Goal: Task Accomplishment & Management: Complete application form

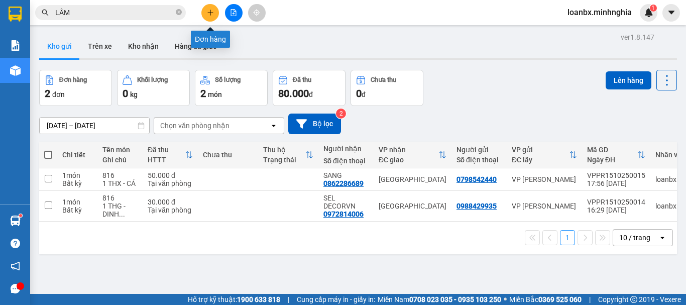
click at [210, 12] on icon "plus" at bounding box center [210, 13] width 1 height 6
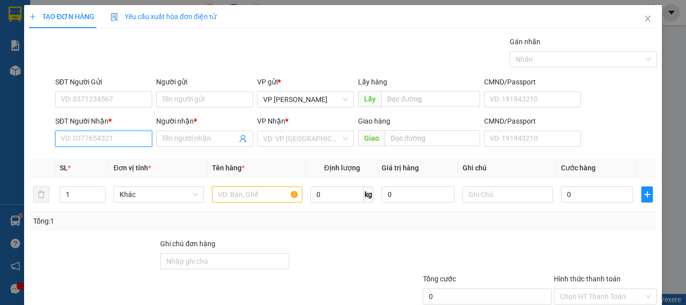
click at [85, 140] on input "SĐT Người Nhận *" at bounding box center [103, 139] width 97 height 16
type input "0"
click at [111, 156] on div "0977041992 - THOA SG" at bounding box center [103, 158] width 84 height 11
type input "0977041992"
type input "THOA SG"
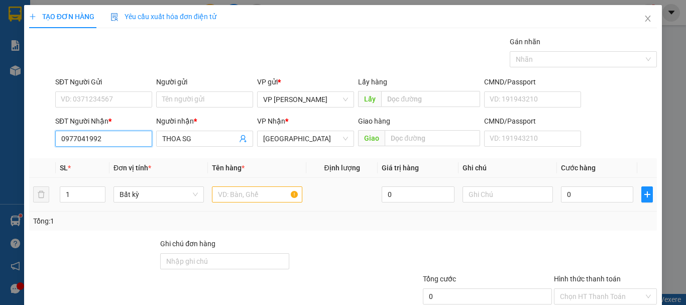
type input "0977041992"
click at [216, 188] on input "text" at bounding box center [257, 194] width 90 height 16
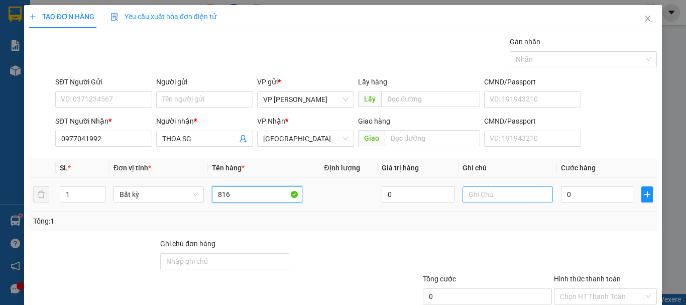
type input "816"
click at [477, 201] on input "text" at bounding box center [507, 194] width 90 height 16
paste input "1 THX - CÁ"
type input "1 THX - CÁ"
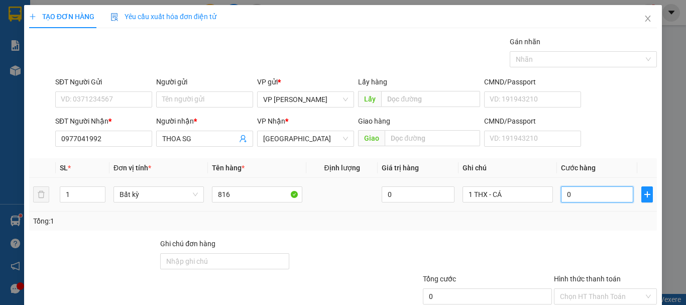
click at [578, 193] on input "0" at bounding box center [597, 194] width 72 height 16
type input "6"
type input "60"
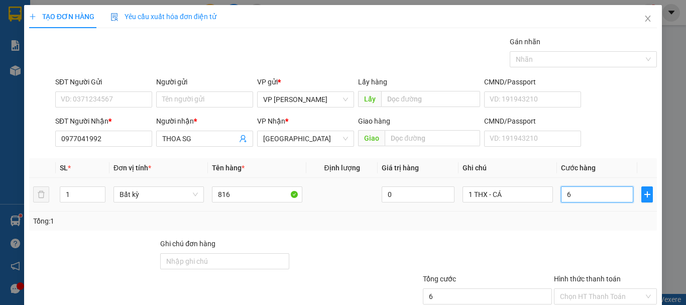
type input "60"
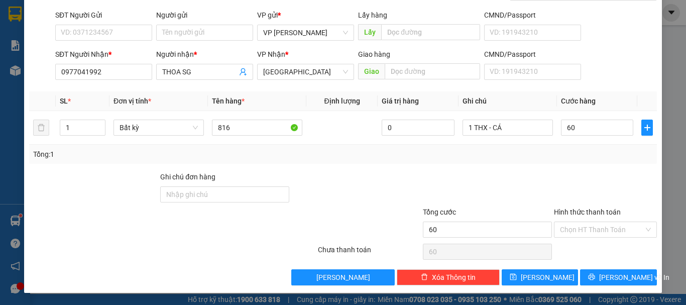
type input "60.000"
click at [593, 239] on div "Hình thức thanh toán Chọn HT Thanh Toán" at bounding box center [605, 223] width 103 height 35
drag, startPoint x: 595, startPoint y: 230, endPoint x: 590, endPoint y: 244, distance: 14.5
click at [595, 231] on input "Hình thức thanh toán" at bounding box center [602, 229] width 84 height 15
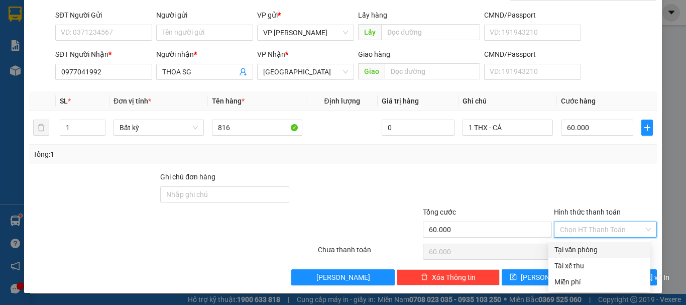
click at [589, 246] on div "Tại văn phòng" at bounding box center [599, 249] width 90 height 11
type input "0"
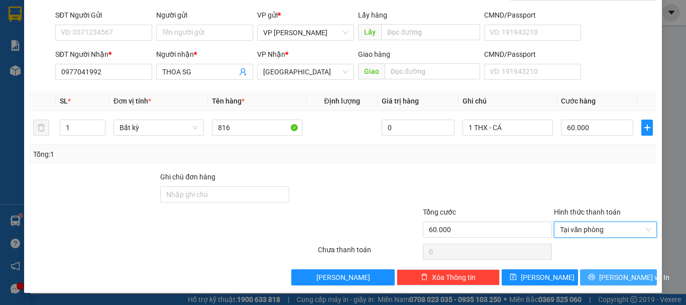
click at [602, 273] on button "[PERSON_NAME] và In" at bounding box center [618, 277] width 77 height 16
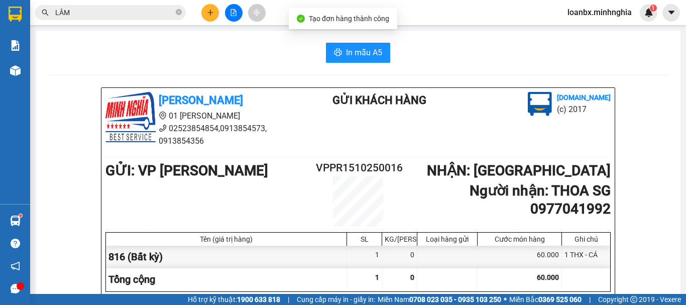
drag, startPoint x: 357, startPoint y: 60, endPoint x: 360, endPoint y: 65, distance: 5.2
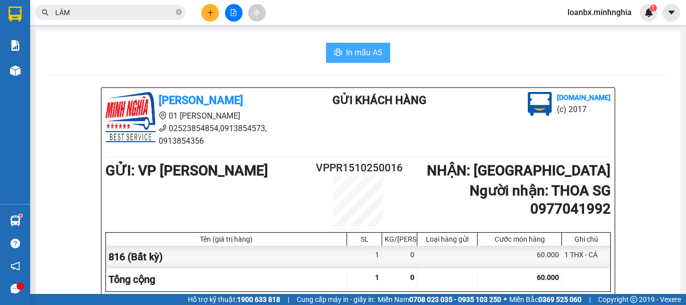
drag, startPoint x: 348, startPoint y: 48, endPoint x: 397, endPoint y: 85, distance: 61.1
click at [349, 48] on span "In mẫu A5" at bounding box center [364, 52] width 36 height 13
click at [216, 22] on div "Kết quả tìm kiếm ( 920 ) Bộ lọc Ngày tạo đơn gần nhất Mã ĐH Trạng thái Món hàng…" at bounding box center [343, 12] width 686 height 25
click at [212, 16] on button at bounding box center [210, 13] width 18 height 18
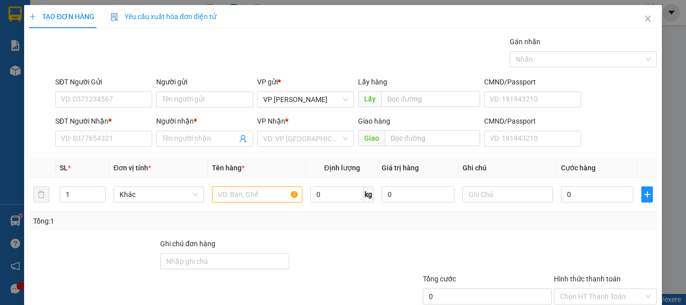
click at [71, 147] on div "SĐT Người Nhận * VD: 0377654321" at bounding box center [103, 132] width 97 height 35
click at [73, 143] on input "SĐT Người Nhận *" at bounding box center [103, 139] width 97 height 16
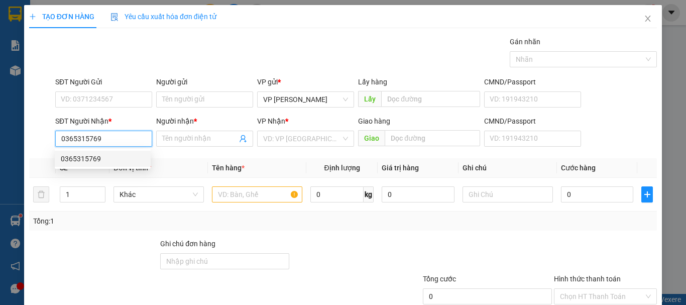
type input "0365315769"
click at [101, 151] on div "0365315769 0365315769" at bounding box center [103, 159] width 96 height 20
click at [110, 146] on input "0365315769" at bounding box center [103, 139] width 97 height 16
drag, startPoint x: 108, startPoint y: 155, endPoint x: 115, endPoint y: 156, distance: 7.1
click at [108, 155] on div "0365315769" at bounding box center [103, 158] width 84 height 11
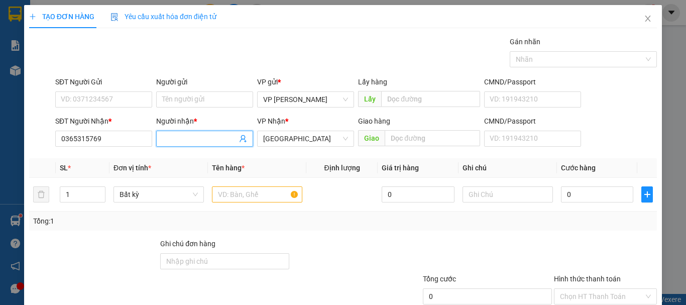
click at [190, 138] on input "Người nhận *" at bounding box center [199, 138] width 75 height 11
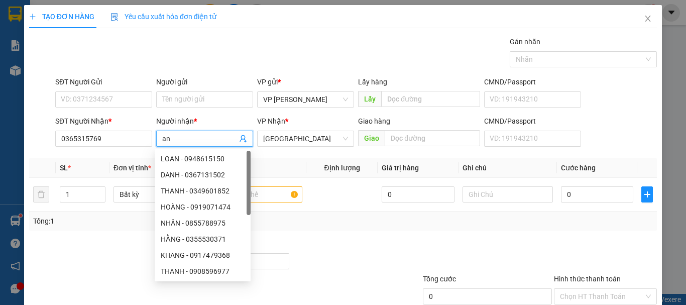
drag, startPoint x: 184, startPoint y: 144, endPoint x: 157, endPoint y: 136, distance: 28.9
click at [158, 140] on span "an" at bounding box center [204, 139] width 97 height 16
drag, startPoint x: 173, startPoint y: 135, endPoint x: 133, endPoint y: 134, distance: 40.2
click at [133, 134] on div "SĐT Người Nhận * 0365315769 Người nhận * an VP Nhận * [GEOGRAPHIC_DATA] Giao hà…" at bounding box center [355, 132] width 605 height 35
type input "AN"
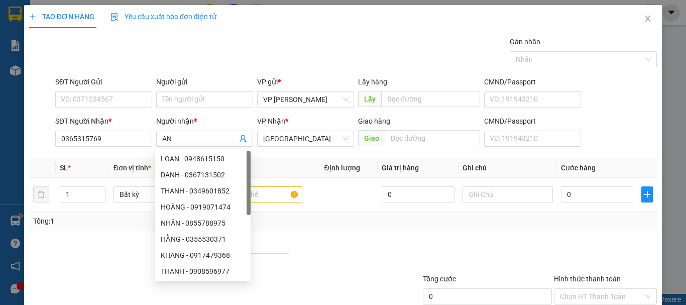
click at [112, 90] on div "SĐT Người Gửi" at bounding box center [103, 83] width 97 height 15
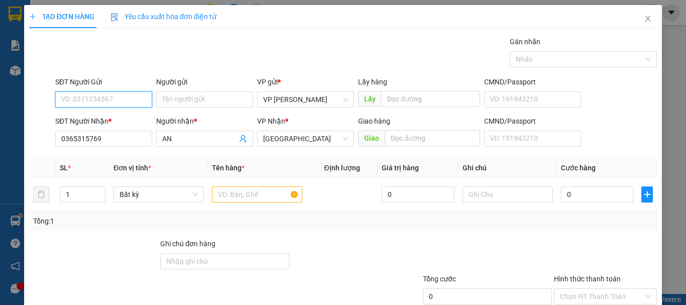
click at [99, 100] on input "SĐT Người Gửi" at bounding box center [103, 99] width 97 height 16
click at [105, 117] on div "0942229953 - VƯƠNG" at bounding box center [103, 119] width 84 height 11
type input "0942229953"
type input "VƯƠNG"
click at [234, 198] on input "text" at bounding box center [257, 194] width 90 height 16
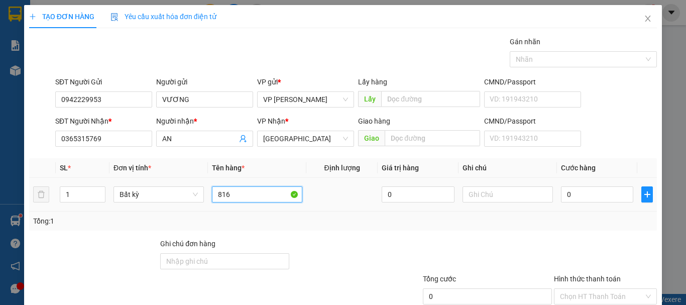
type input "816"
drag, startPoint x: 494, startPoint y: 205, endPoint x: 504, endPoint y: 197, distance: 13.3
click at [503, 200] on td at bounding box center [507, 195] width 98 height 34
click at [492, 188] on input "text" at bounding box center [507, 194] width 90 height 16
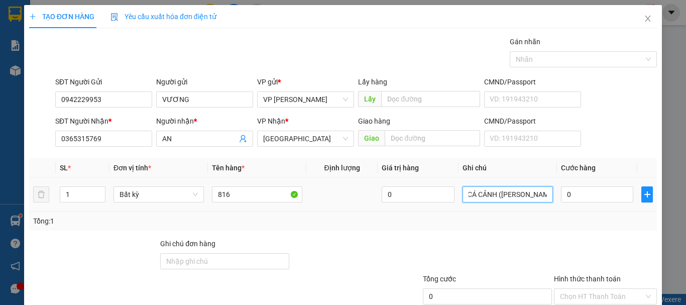
scroll to position [0, 27]
type input "1 THX - CÁ CẢNH ([PERSON_NAME] CHẾT)"
click at [580, 189] on input "0" at bounding box center [597, 194] width 72 height 16
type input "4"
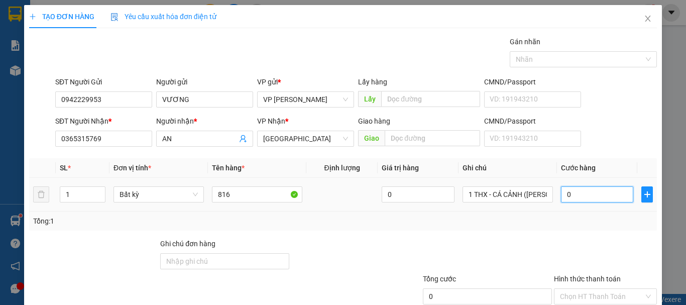
type input "4"
type input "40"
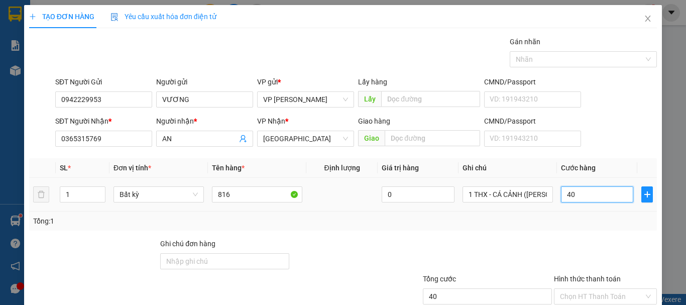
scroll to position [67, 0]
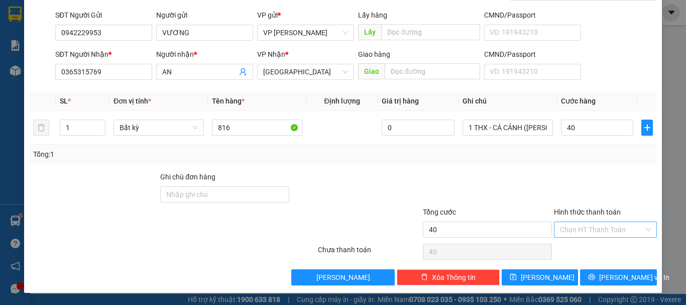
type input "40.000"
click at [571, 231] on input "Hình thức thanh toán" at bounding box center [602, 229] width 84 height 15
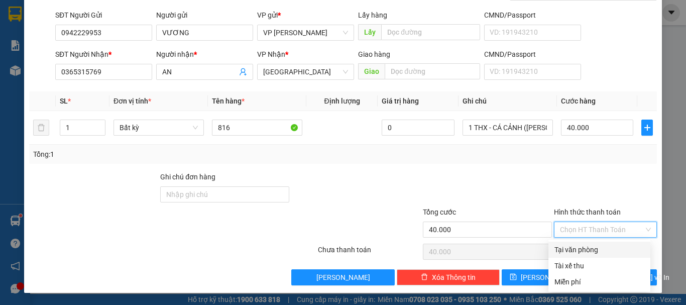
drag, startPoint x: 571, startPoint y: 245, endPoint x: 576, endPoint y: 253, distance: 9.9
click at [572, 247] on div "Tại văn phòng" at bounding box center [599, 249] width 90 height 11
type input "0"
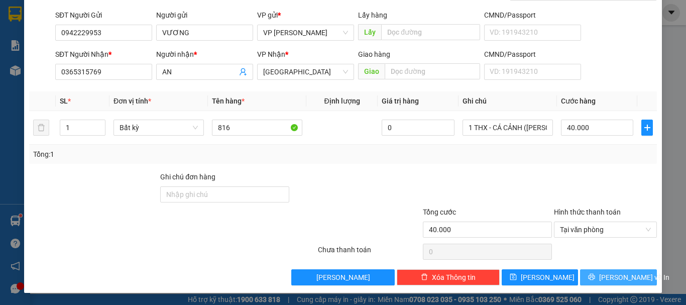
click at [593, 271] on button "[PERSON_NAME] và In" at bounding box center [618, 277] width 77 height 16
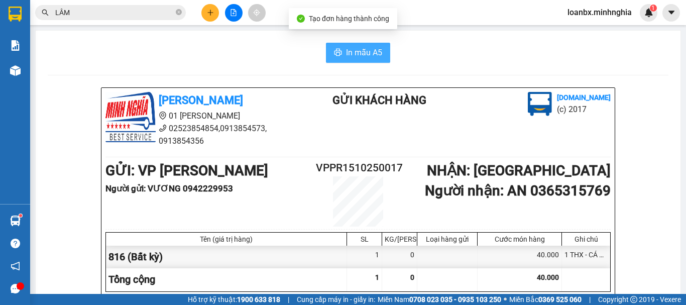
click at [349, 55] on span "In mẫu A5" at bounding box center [364, 52] width 36 height 13
click at [347, 46] on button "In mẫu A5" at bounding box center [358, 53] width 64 height 20
click at [347, 47] on span "In mẫu A5" at bounding box center [364, 52] width 36 height 13
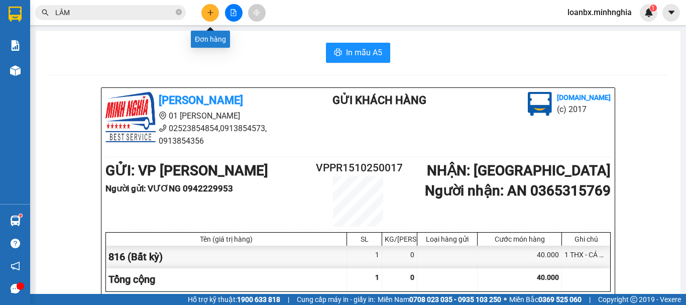
drag, startPoint x: 212, startPoint y: 13, endPoint x: 211, endPoint y: 20, distance: 7.7
click at [211, 20] on button at bounding box center [210, 13] width 18 height 18
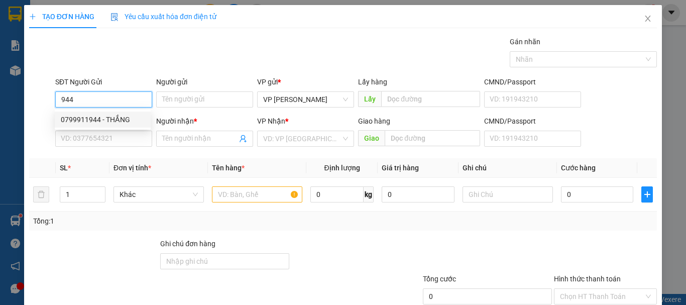
click at [113, 117] on div "0799911944 - THẮNG" at bounding box center [103, 119] width 84 height 11
type input "0799911944"
type input "THẮNG"
type input "0588732345"
type input "MẠNH"
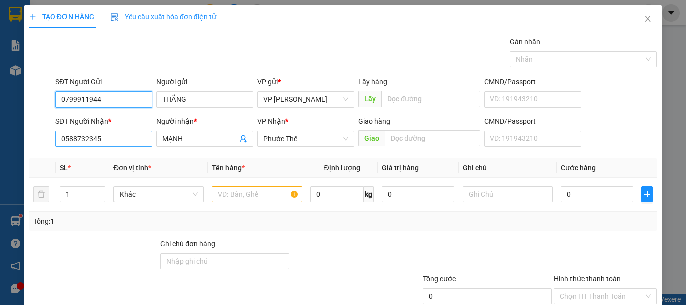
type input "0799911944"
drag, startPoint x: 114, startPoint y: 144, endPoint x: 22, endPoint y: 136, distance: 92.7
click at [22, 136] on div "TẠO ĐƠN HÀNG Yêu cầu xuất hóa đơn điện tử Transit Pickup Surcharge Ids Transit …" at bounding box center [343, 152] width 686 height 305
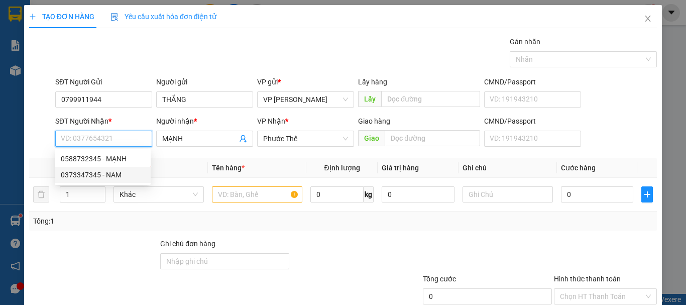
drag, startPoint x: 107, startPoint y: 171, endPoint x: 127, endPoint y: 173, distance: 20.7
click at [109, 171] on div "0373347345 - NAM" at bounding box center [103, 174] width 84 height 11
type input "0373347345"
type input "NAM"
type input "CUA [PERSON_NAME]"
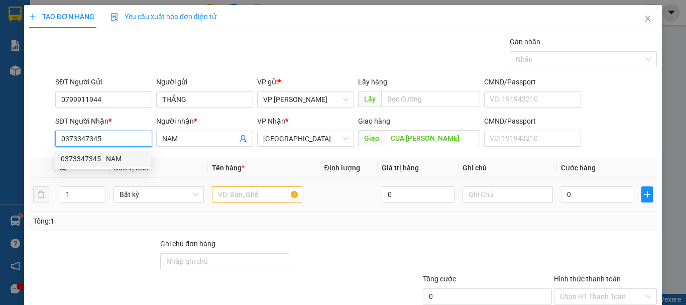
type input "0373347345"
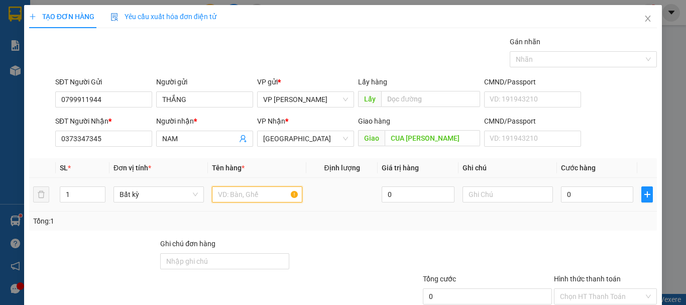
click at [233, 198] on input "text" at bounding box center [257, 194] width 90 height 16
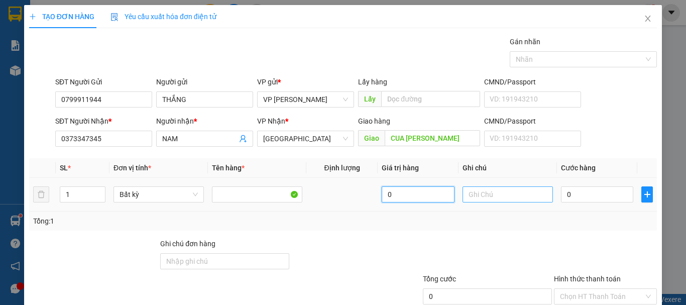
drag, startPoint x: 453, startPoint y: 188, endPoint x: 469, endPoint y: 188, distance: 16.1
click at [469, 188] on tr "1 Bất kỳ 0 0" at bounding box center [342, 195] width 627 height 34
click at [469, 188] on input "text" at bounding box center [507, 194] width 90 height 16
type input "1 HỘP RĂNG"
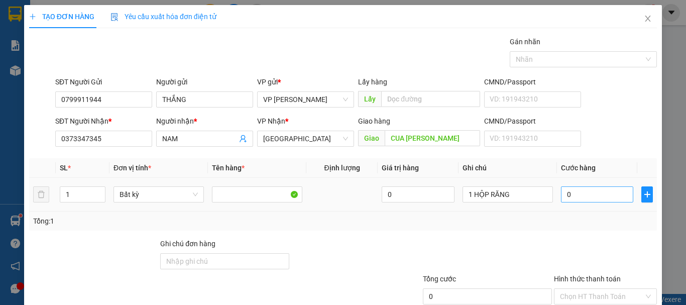
click at [579, 188] on div "0" at bounding box center [597, 194] width 72 height 20
type input "4"
type input "40"
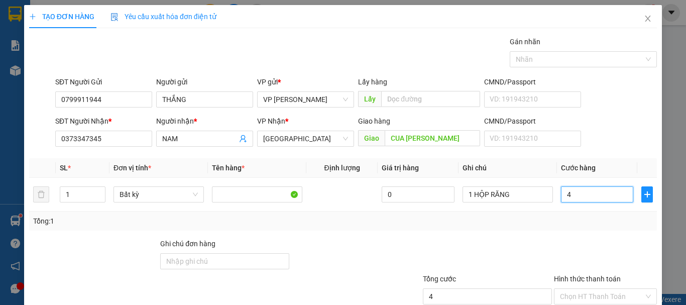
type input "40"
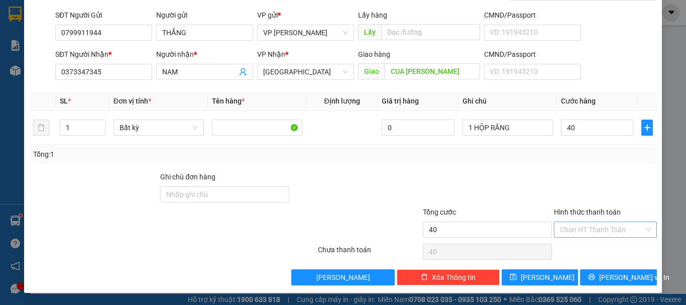
type input "40.000"
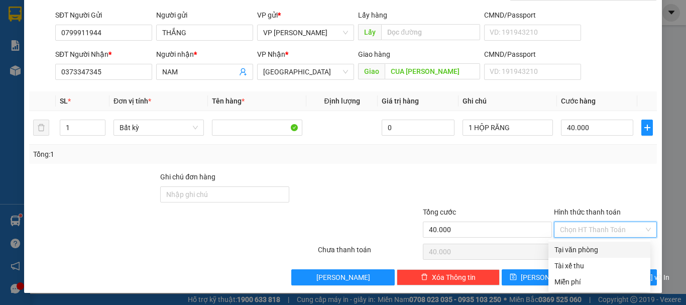
drag, startPoint x: 576, startPoint y: 233, endPoint x: 579, endPoint y: 244, distance: 11.6
click at [578, 236] on input "Hình thức thanh toán" at bounding box center [602, 229] width 84 height 15
drag, startPoint x: 579, startPoint y: 248, endPoint x: 597, endPoint y: 262, distance: 22.9
click at [581, 249] on div "Tại văn phòng" at bounding box center [599, 249] width 90 height 11
type input "0"
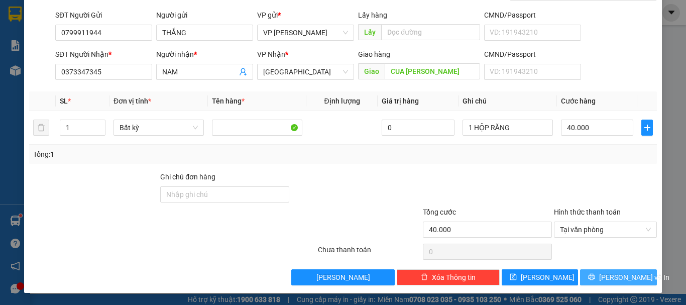
click at [605, 270] on button "[PERSON_NAME] và In" at bounding box center [618, 277] width 77 height 16
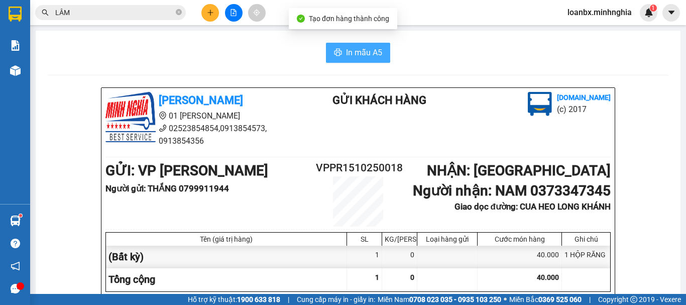
click at [366, 52] on span "In mẫu A5" at bounding box center [364, 52] width 36 height 13
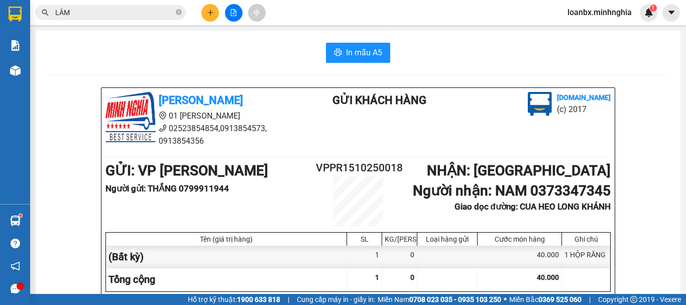
click at [205, 13] on button at bounding box center [210, 13] width 18 height 18
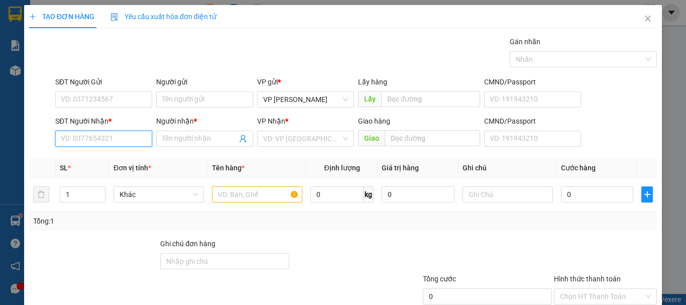
click at [82, 140] on input "SĐT Người Nhận *" at bounding box center [103, 139] width 97 height 16
drag, startPoint x: 117, startPoint y: 155, endPoint x: 136, endPoint y: 162, distance: 20.0
click at [118, 155] on div "0902772101 - HUY" at bounding box center [103, 158] width 84 height 11
type input "0902772101"
type input "HUY"
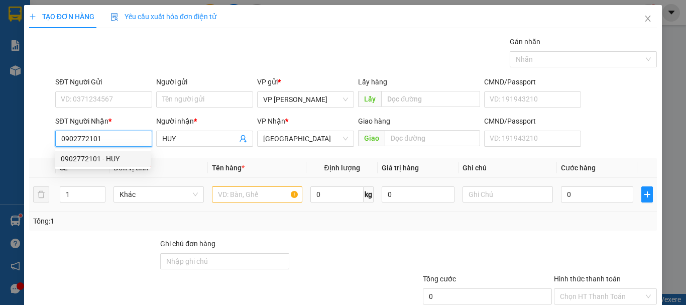
click at [206, 192] on tr "1 Khác 0 kg 0 0" at bounding box center [342, 195] width 627 height 34
type input "0902772101"
click at [222, 196] on input "text" at bounding box center [257, 194] width 90 height 16
drag, startPoint x: 226, startPoint y: 194, endPoint x: 245, endPoint y: 192, distance: 18.7
click at [227, 194] on input "text" at bounding box center [257, 194] width 90 height 16
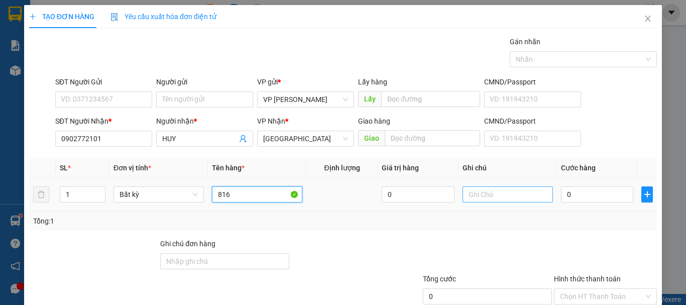
type input "816"
click at [508, 194] on input "text" at bounding box center [507, 194] width 90 height 16
drag, startPoint x: 508, startPoint y: 194, endPoint x: 503, endPoint y: 191, distance: 6.3
paste input "1 THX - CÁ"
type input "1 THX - CÁ"
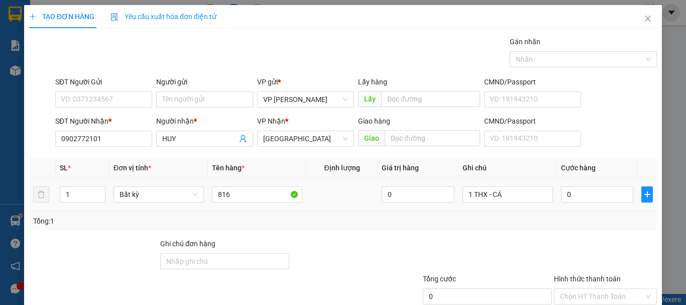
click at [587, 203] on div "0" at bounding box center [597, 194] width 72 height 20
click at [584, 190] on input "0" at bounding box center [597, 194] width 72 height 16
type input "1"
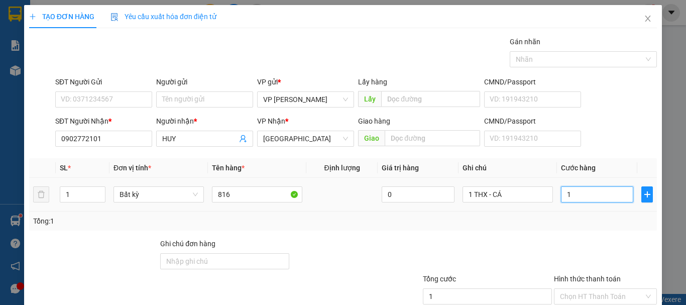
type input "10"
type input "100"
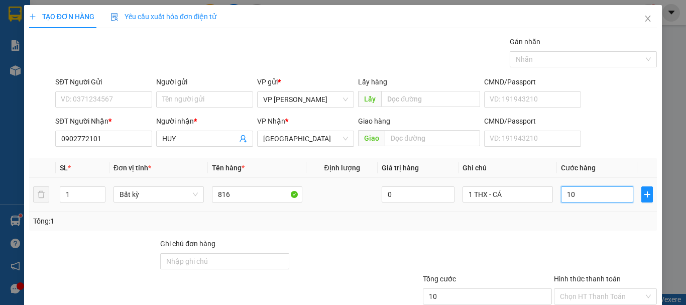
type input "100"
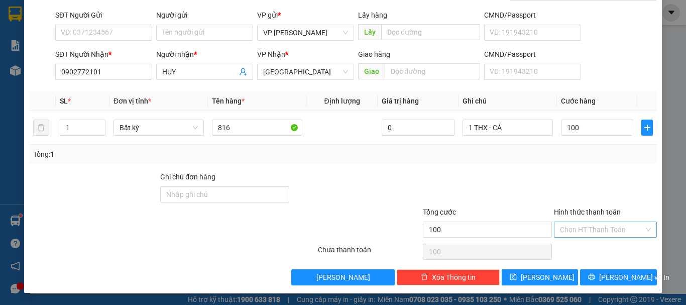
type input "100.000"
click at [592, 236] on input "Hình thức thanh toán" at bounding box center [602, 229] width 84 height 15
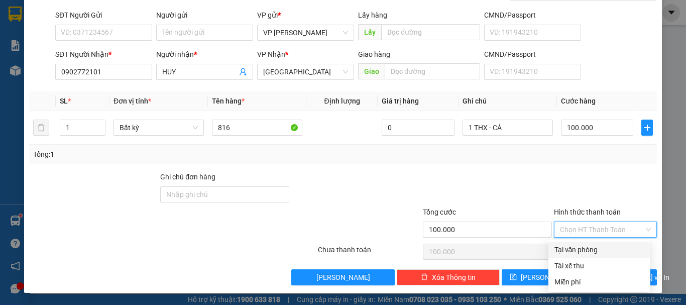
drag, startPoint x: 587, startPoint y: 244, endPoint x: 594, endPoint y: 256, distance: 13.7
click at [588, 248] on div "Tại văn phòng" at bounding box center [599, 249] width 90 height 11
type input "0"
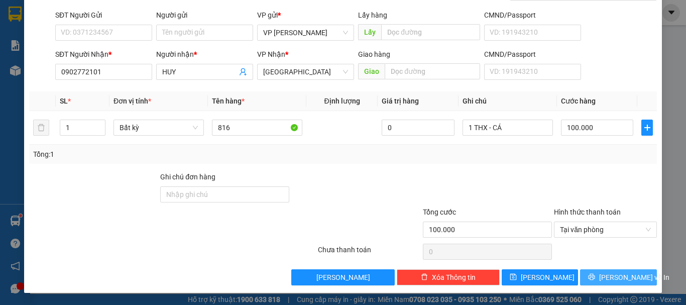
click at [612, 282] on span "[PERSON_NAME] và In" at bounding box center [634, 277] width 70 height 11
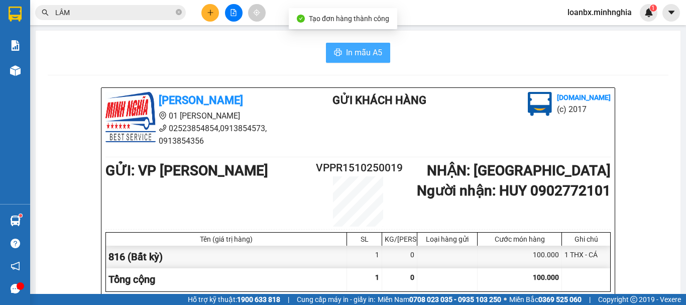
drag, startPoint x: 368, startPoint y: 46, endPoint x: 348, endPoint y: 62, distance: 25.6
click at [353, 59] on button "In mẫu A5" at bounding box center [358, 53] width 64 height 20
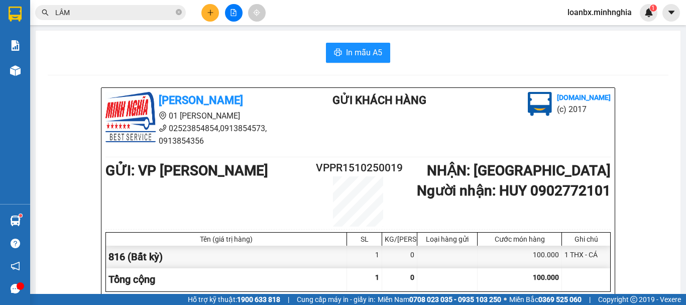
click at [229, 10] on button at bounding box center [234, 13] width 18 height 18
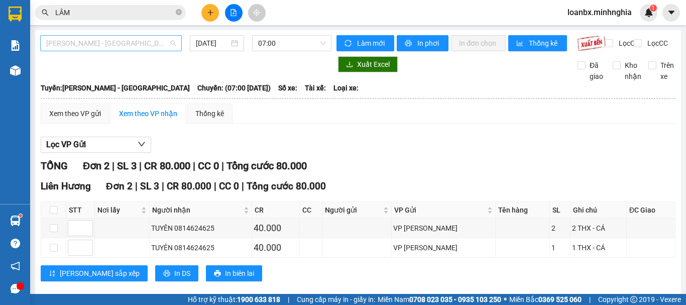
click at [97, 45] on span "[PERSON_NAME] - [GEOGRAPHIC_DATA]" at bounding box center [111, 43] width 130 height 15
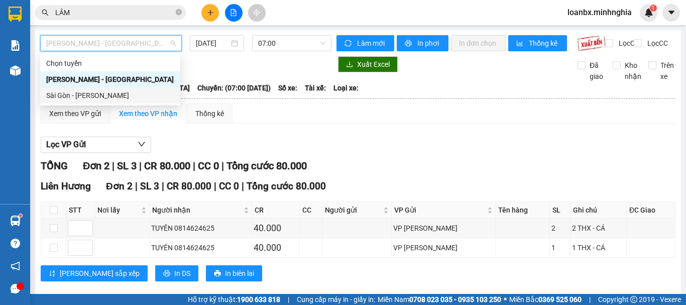
click at [80, 101] on div "Sài Gòn - [PERSON_NAME]" at bounding box center [110, 95] width 140 height 16
type input "[DATE]"
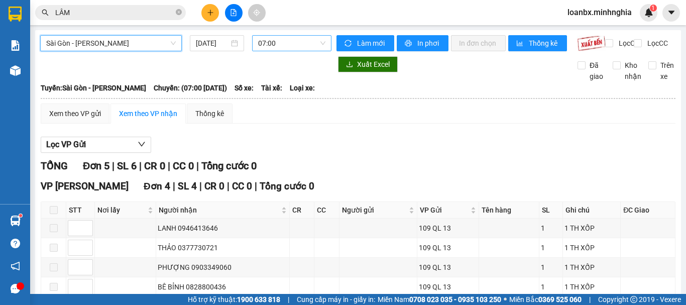
click at [281, 43] on span "07:00" at bounding box center [291, 43] width 67 height 15
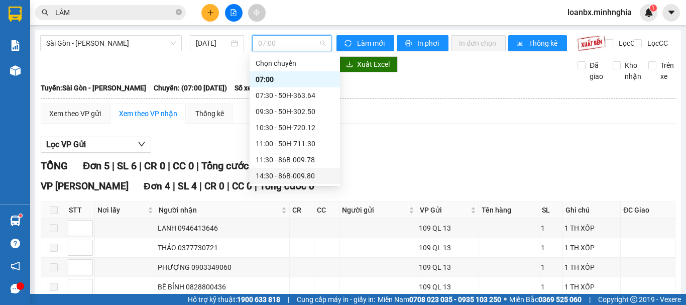
click at [282, 174] on div "14:30 - 86B-009.80" at bounding box center [294, 175] width 78 height 11
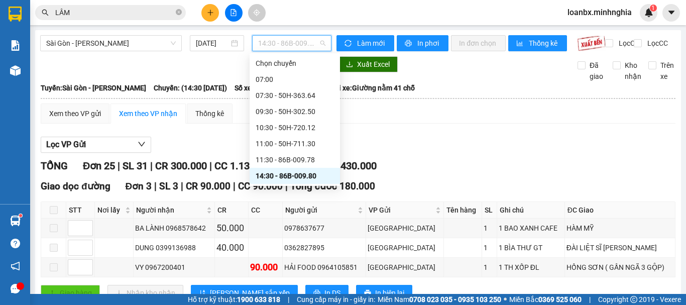
click at [278, 44] on span "14:30 - 86B-009.80" at bounding box center [291, 43] width 67 height 15
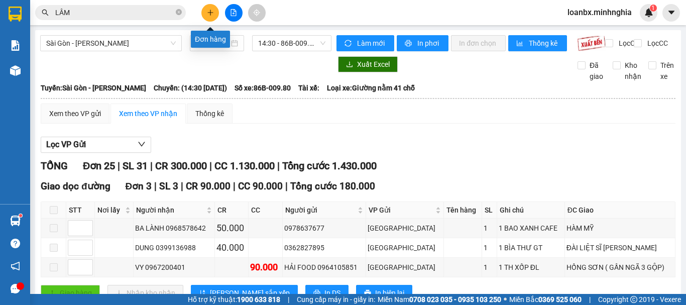
click at [207, 16] on icon "plus" at bounding box center [210, 12] width 7 height 7
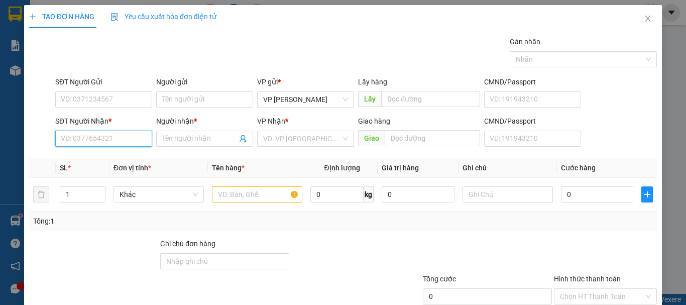
click at [62, 141] on input "SĐT Người Nhận *" at bounding box center [103, 139] width 97 height 16
drag, startPoint x: 114, startPoint y: 160, endPoint x: 239, endPoint y: 194, distance: 129.9
click at [115, 160] on div "0987669925 - TRANG" at bounding box center [103, 158] width 84 height 11
type input "0987669925"
type input "TRANG"
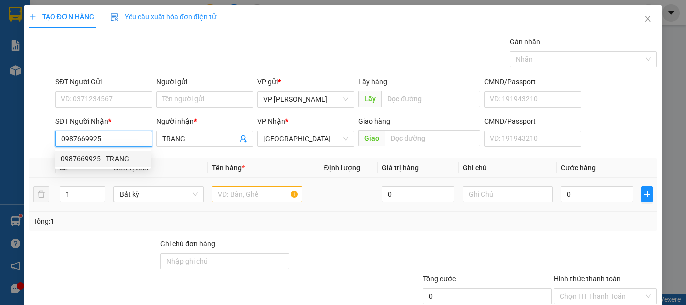
type input "0987669925"
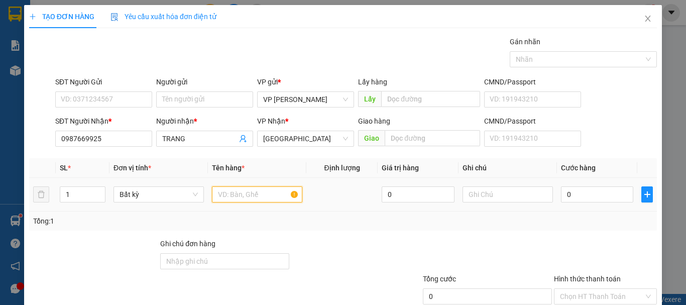
click at [239, 194] on input "text" at bounding box center [257, 194] width 90 height 16
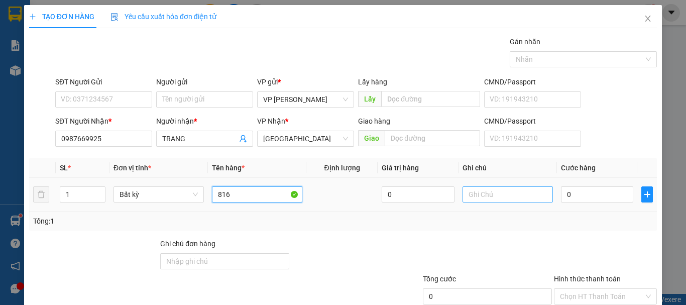
type input "816"
click at [485, 196] on input "text" at bounding box center [507, 194] width 90 height 16
paste input "1 THX - CÁ"
type input "1 THX - CÁ"
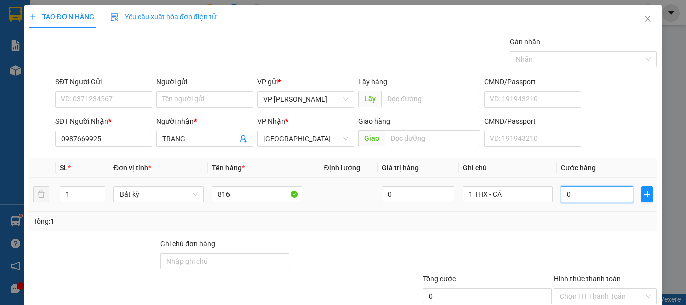
click at [596, 197] on input "0" at bounding box center [597, 194] width 72 height 16
type input "6"
type input "60"
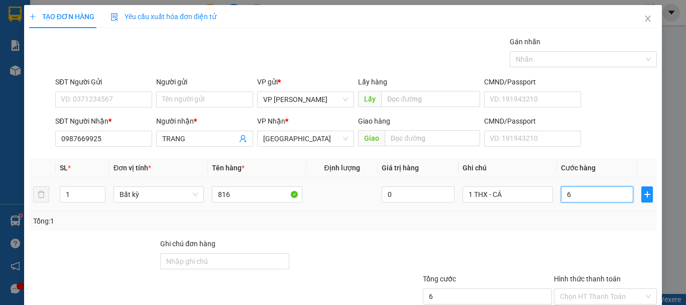
type input "60"
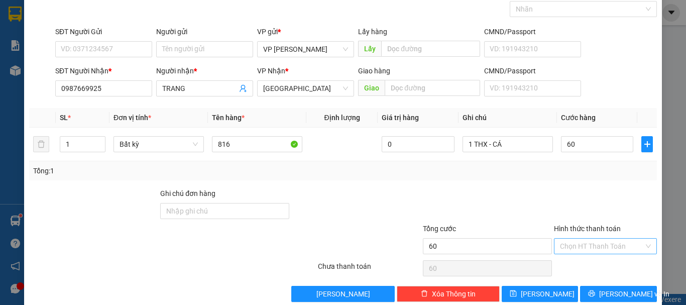
type input "60.000"
click at [591, 248] on input "Hình thức thanh toán" at bounding box center [602, 245] width 84 height 15
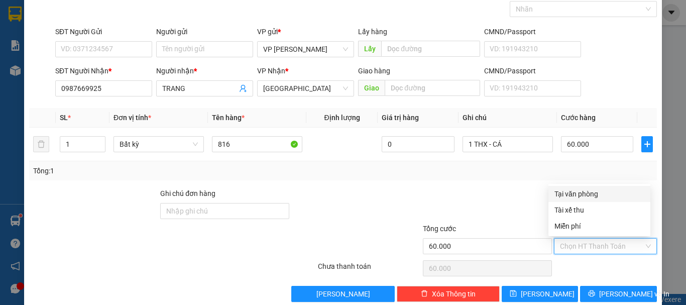
click at [591, 259] on div "Transit Pickup Surcharge Ids Transit Deliver Surcharge Ids Transit Deliver Surc…" at bounding box center [342, 144] width 627 height 316
click at [583, 244] on input "Hình thức thanh toán" at bounding box center [602, 245] width 84 height 15
click at [575, 197] on div "Tại văn phòng" at bounding box center [599, 193] width 90 height 11
type input "0"
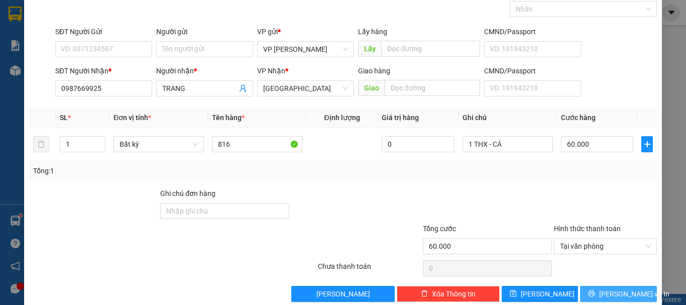
click at [628, 288] on span "[PERSON_NAME] và In" at bounding box center [634, 293] width 70 height 11
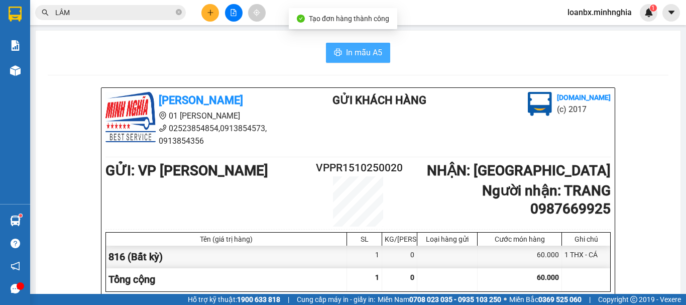
click at [353, 52] on span "In mẫu A5" at bounding box center [364, 52] width 36 height 13
click at [367, 53] on span "In mẫu A5" at bounding box center [364, 52] width 36 height 13
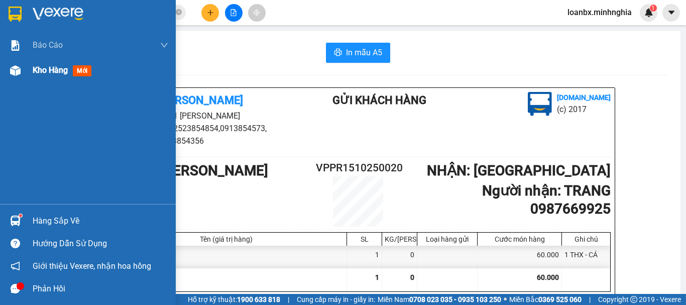
click at [19, 81] on div "Kho hàng mới" at bounding box center [88, 70] width 176 height 25
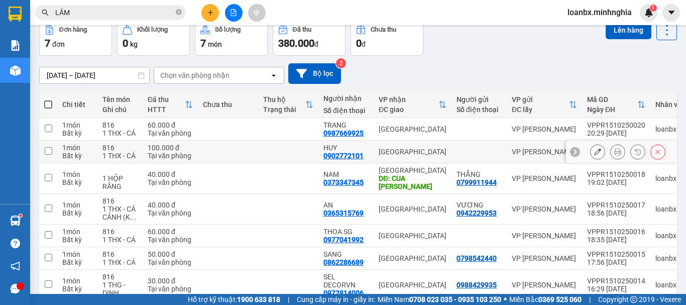
scroll to position [100, 0]
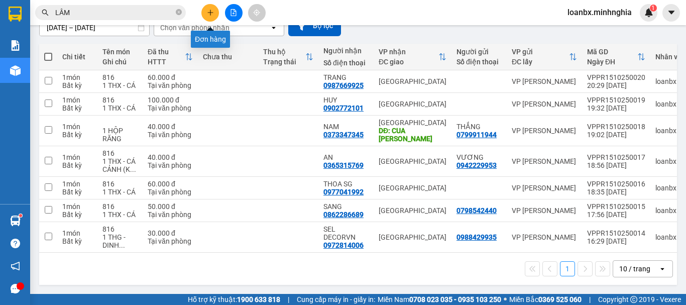
click at [206, 14] on button at bounding box center [210, 13] width 18 height 18
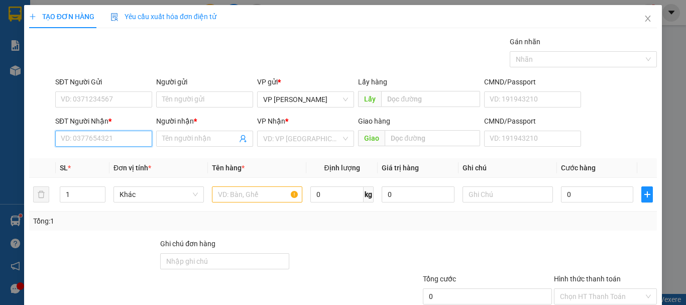
click at [75, 133] on input "SĐT Người Nhận *" at bounding box center [103, 139] width 97 height 16
drag, startPoint x: 107, startPoint y: 157, endPoint x: 168, endPoint y: 168, distance: 61.6
click at [108, 158] on div "0906804777 - [PERSON_NAME]" at bounding box center [110, 158] width 99 height 11
type input "0906804777"
type input "[PERSON_NAME]"
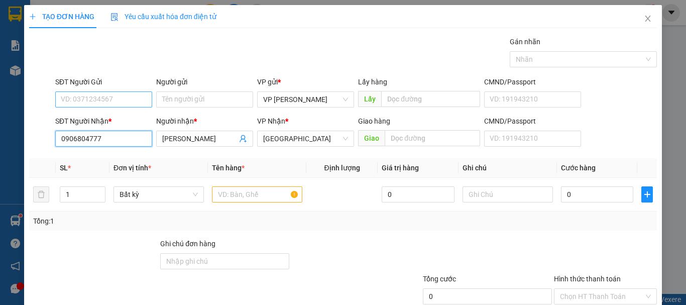
type input "0906804777"
click at [113, 92] on input "SĐT Người Gửi" at bounding box center [103, 99] width 97 height 16
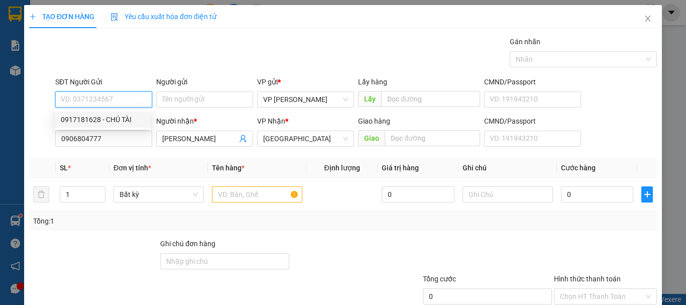
click at [114, 127] on div "0917181628 - CHÚ TÀI" at bounding box center [103, 119] width 96 height 16
type input "0917181628"
type input "CHÚ TÀI"
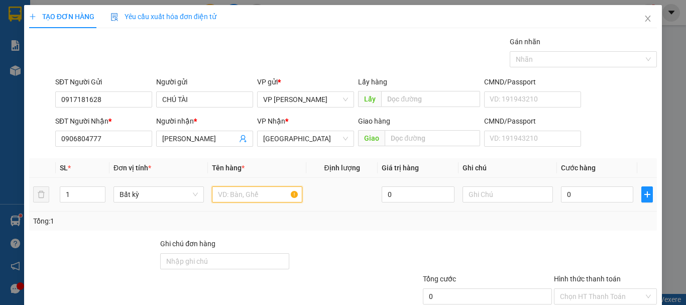
click at [232, 197] on input "text" at bounding box center [257, 194] width 90 height 16
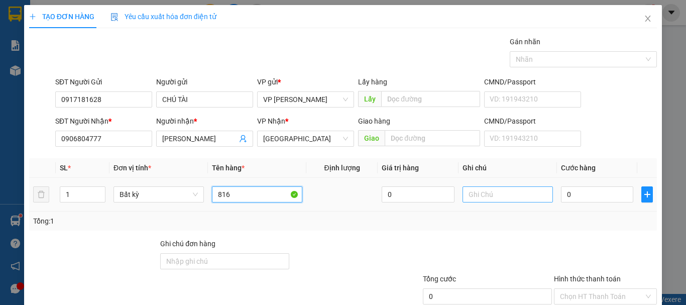
type input "816"
click at [507, 199] on input "text" at bounding box center [507, 194] width 90 height 16
paste input "1 THX - CÁ"
type input "1 THX - CÁ"
click at [557, 187] on td "0" at bounding box center [597, 195] width 80 height 34
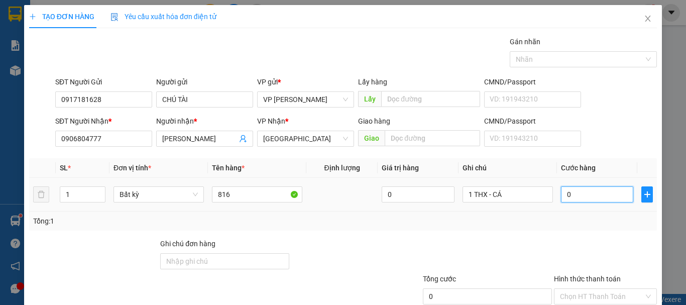
click at [563, 191] on input "0" at bounding box center [597, 194] width 72 height 16
type input "3"
type input "30"
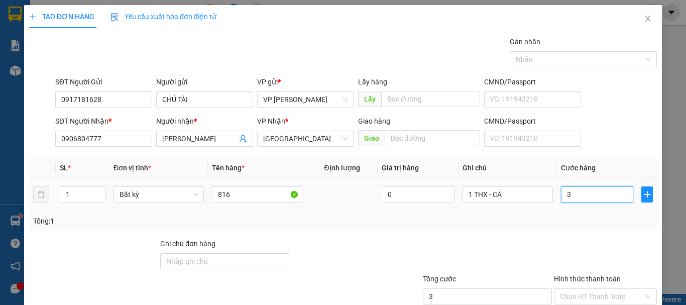
type input "30"
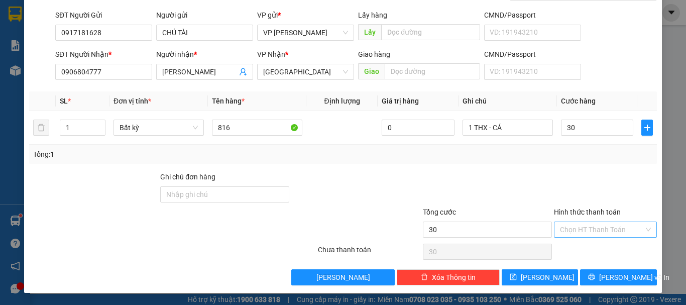
type input "30.000"
drag, startPoint x: 569, startPoint y: 226, endPoint x: 571, endPoint y: 242, distance: 16.7
click at [569, 231] on input "Hình thức thanh toán" at bounding box center [602, 229] width 84 height 15
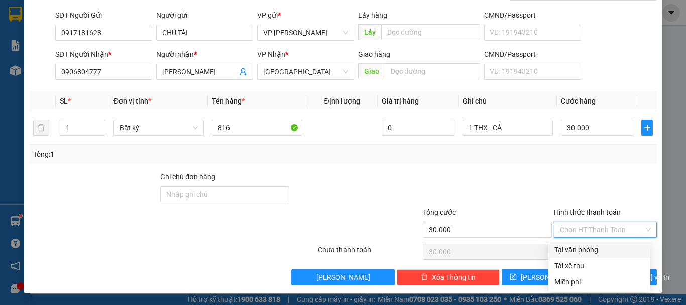
click at [571, 248] on div "Tại văn phòng" at bounding box center [599, 249] width 90 height 11
type input "0"
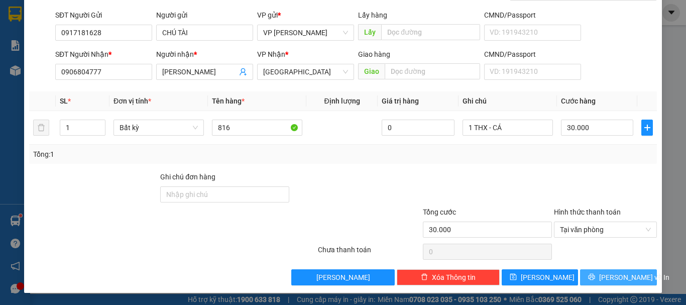
click at [585, 274] on button "[PERSON_NAME] và In" at bounding box center [618, 277] width 77 height 16
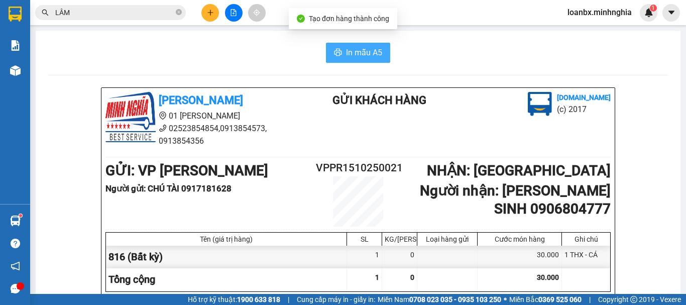
click at [339, 59] on button "In mẫu A5" at bounding box center [358, 53] width 64 height 20
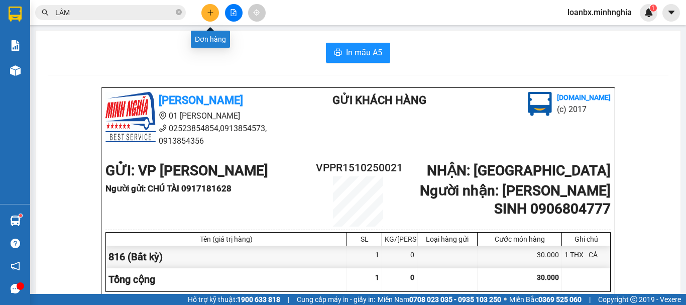
click at [211, 12] on icon "plus" at bounding box center [210, 12] width 7 height 7
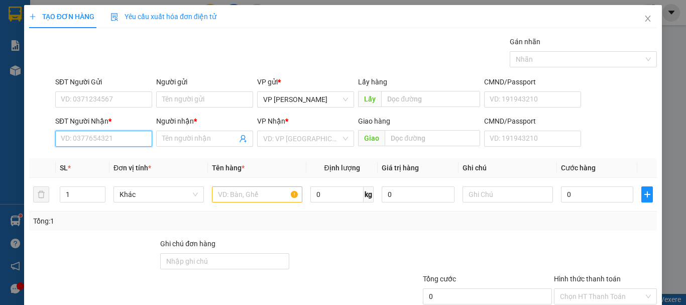
click at [93, 144] on input "SĐT Người Nhận *" at bounding box center [103, 139] width 97 height 16
click at [111, 162] on div "0567099078 - HIỀN" at bounding box center [103, 158] width 84 height 11
type input "0567099078"
type input "HIỀN"
type input "0567099078"
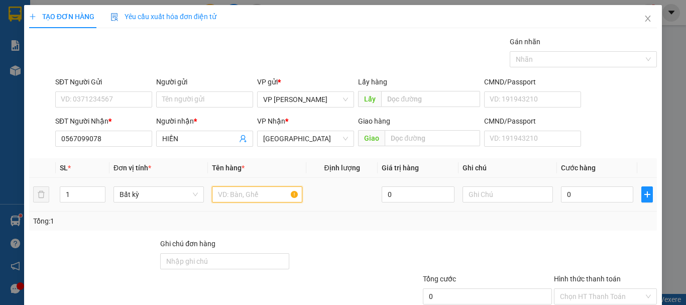
click at [221, 194] on input "text" at bounding box center [257, 194] width 90 height 16
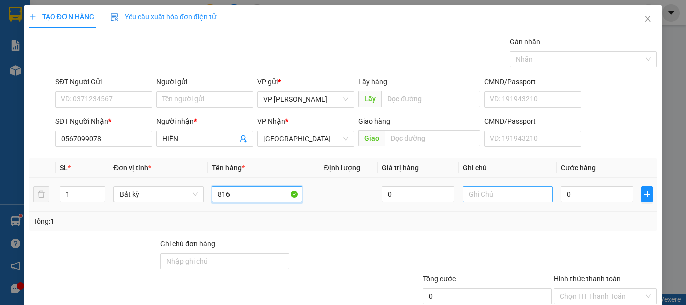
type input "816"
click at [490, 193] on input "text" at bounding box center [507, 194] width 90 height 16
paste input "1 THX - CÁ"
type input "1 THX - CÁ"
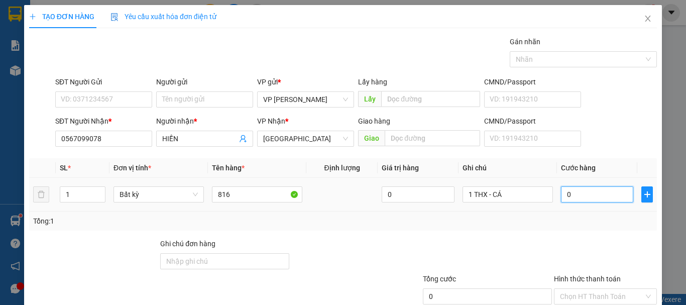
type input "6"
type input "60"
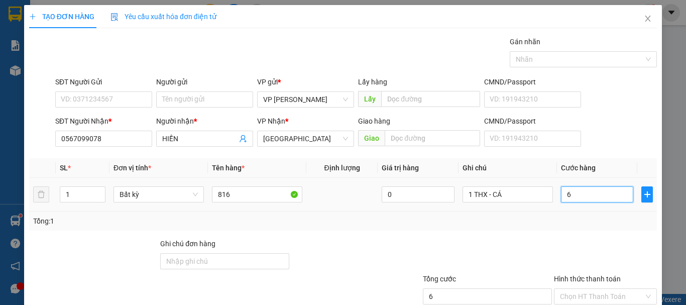
type input "60"
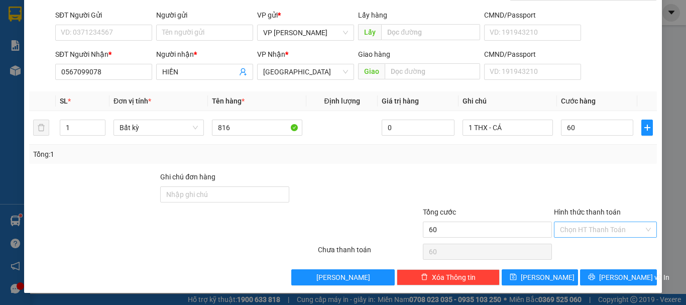
type input "60.000"
drag, startPoint x: 588, startPoint y: 224, endPoint x: 589, endPoint y: 241, distance: 17.1
click at [588, 226] on input "Hình thức thanh toán" at bounding box center [602, 229] width 84 height 15
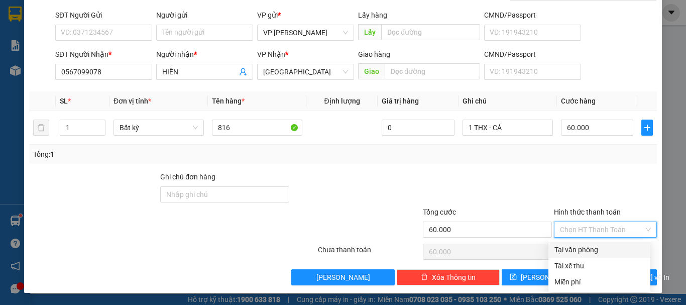
drag, startPoint x: 589, startPoint y: 243, endPoint x: 590, endPoint y: 249, distance: 5.6
click at [590, 247] on div "Tại văn phòng" at bounding box center [599, 249] width 102 height 16
type input "0"
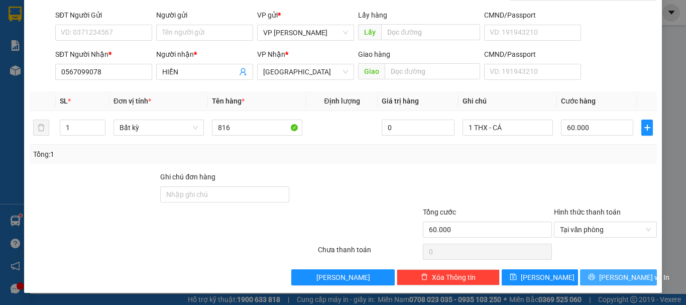
click at [601, 278] on button "[PERSON_NAME] và In" at bounding box center [618, 277] width 77 height 16
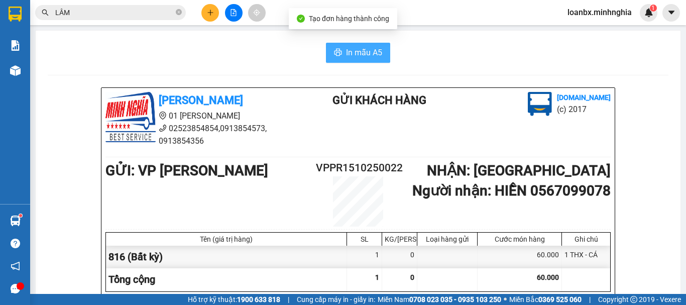
click at [363, 52] on span "In mẫu A5" at bounding box center [364, 52] width 36 height 13
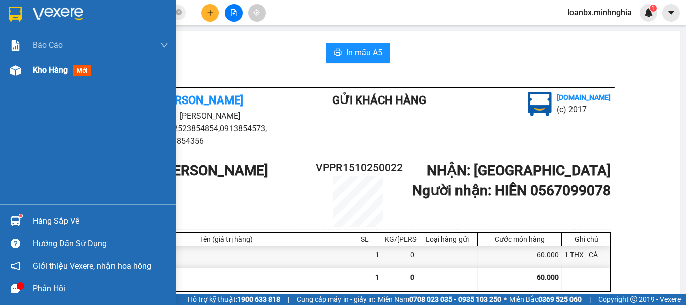
click at [8, 60] on div "Kho hàng mới" at bounding box center [88, 70] width 176 height 25
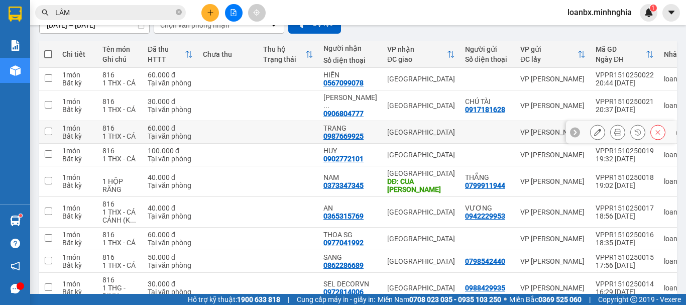
scroll to position [147, 0]
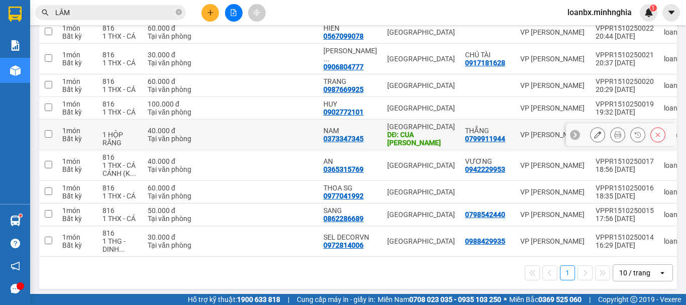
click at [128, 138] on div "1 HỘP RĂNG" at bounding box center [119, 139] width 35 height 16
checkbox input "true"
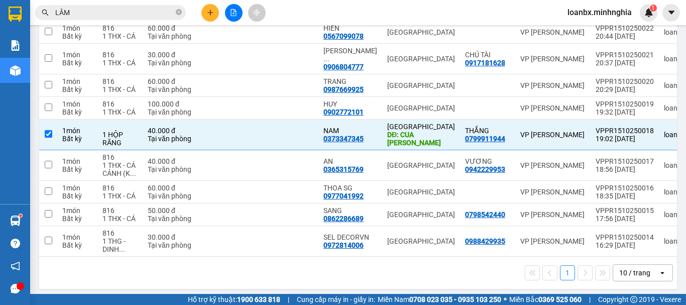
scroll to position [0, 0]
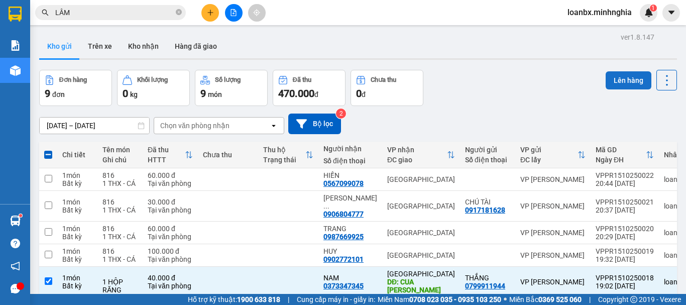
click at [620, 76] on button "Lên hàng" at bounding box center [628, 80] width 46 height 18
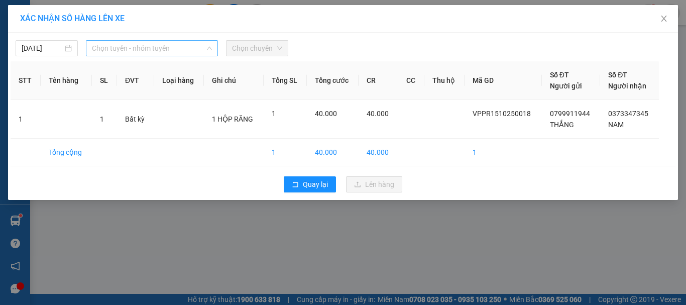
click at [169, 44] on span "Chọn tuyến - nhóm tuyến" at bounding box center [152, 48] width 120 height 15
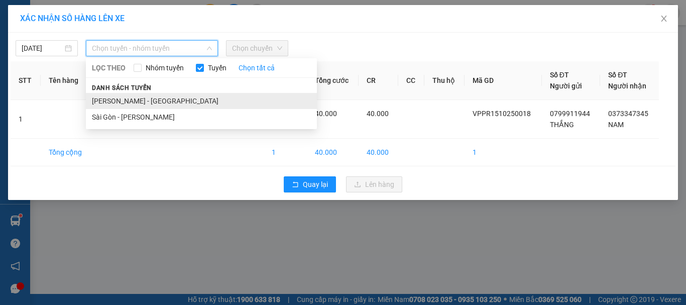
click at [140, 97] on li "[PERSON_NAME] - [GEOGRAPHIC_DATA]" at bounding box center [201, 101] width 231 height 16
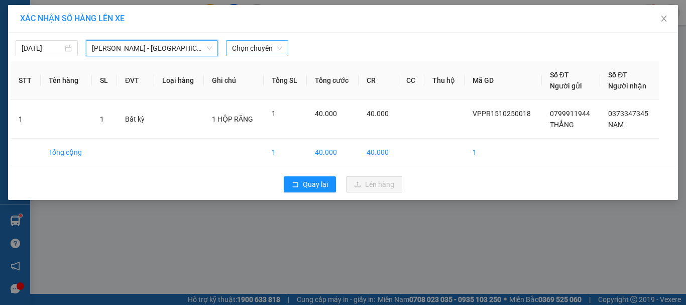
click at [260, 47] on span "Chọn chuyến" at bounding box center [257, 48] width 50 height 15
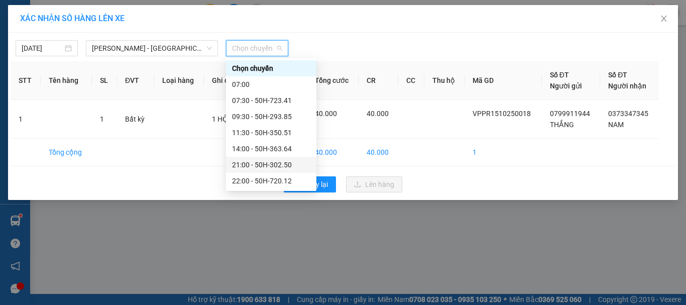
scroll to position [64, 0]
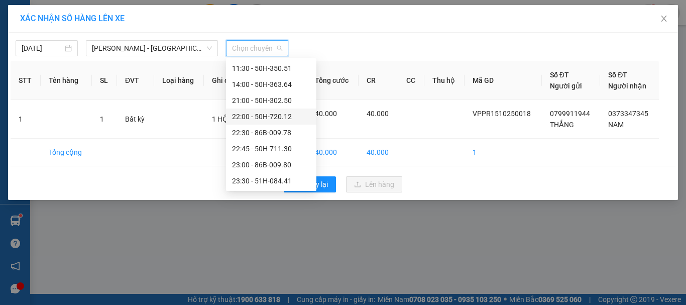
click at [270, 108] on div "22:00 - 50H-720.12" at bounding box center [271, 116] width 90 height 16
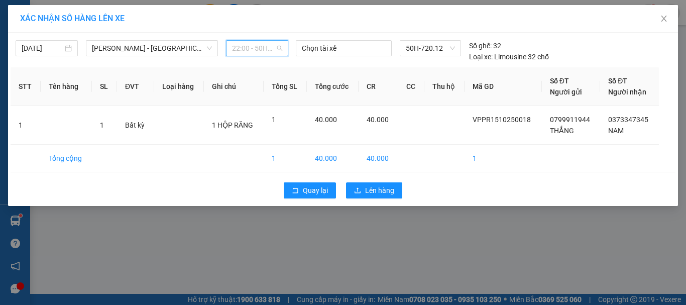
click at [265, 55] on span "22:00 - 50H-720.12" at bounding box center [257, 48] width 50 height 15
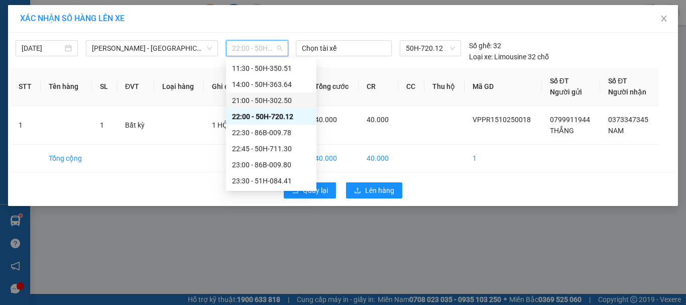
click at [264, 99] on div "21:00 - 50H-302.50" at bounding box center [271, 100] width 78 height 11
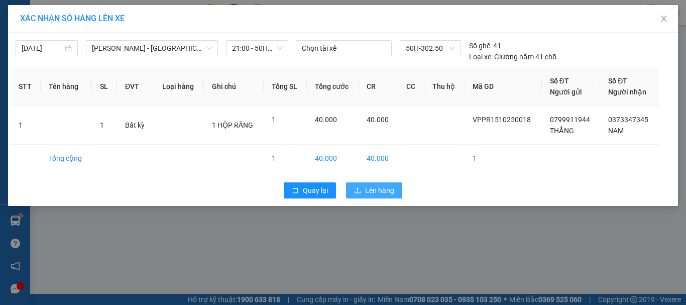
click at [382, 194] on span "Lên hàng" at bounding box center [379, 190] width 29 height 11
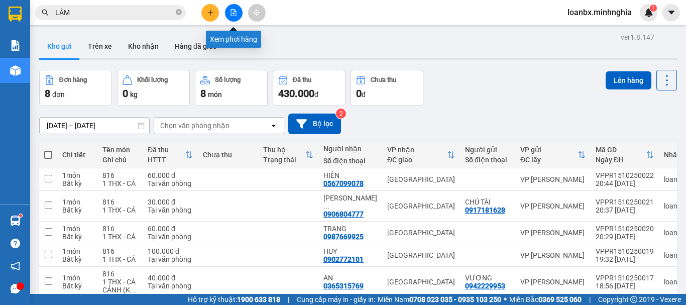
click at [227, 14] on button at bounding box center [234, 13] width 18 height 18
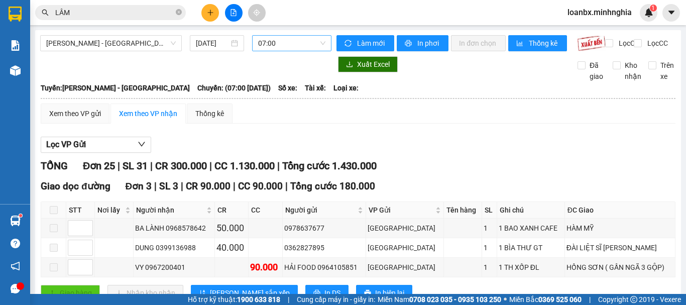
click at [275, 48] on span "07:00" at bounding box center [291, 43] width 67 height 15
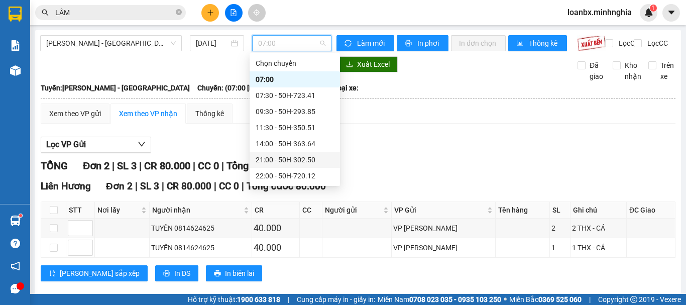
click at [276, 153] on div "21:00 - 50H-302.50" at bounding box center [294, 160] width 90 height 16
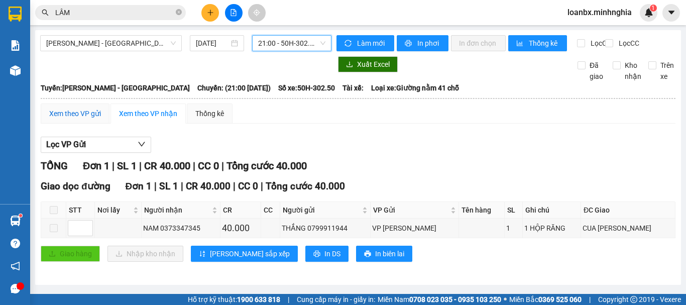
click at [74, 117] on div "Xem theo VP gửi" at bounding box center [75, 113] width 52 height 11
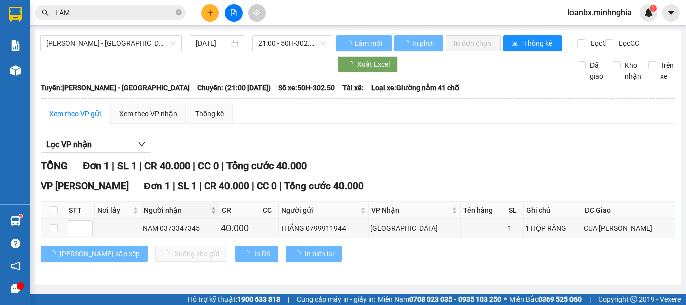
scroll to position [5, 0]
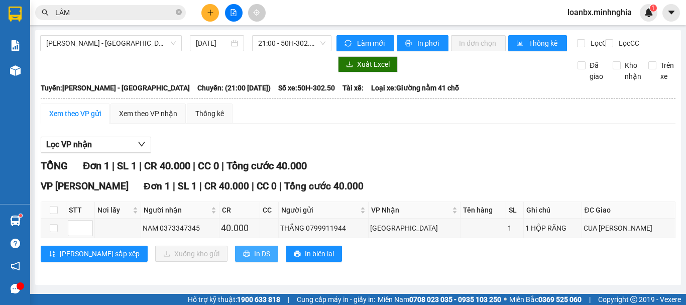
click at [235, 251] on button "In DS" at bounding box center [256, 253] width 43 height 16
click at [209, 7] on button at bounding box center [210, 13] width 18 height 18
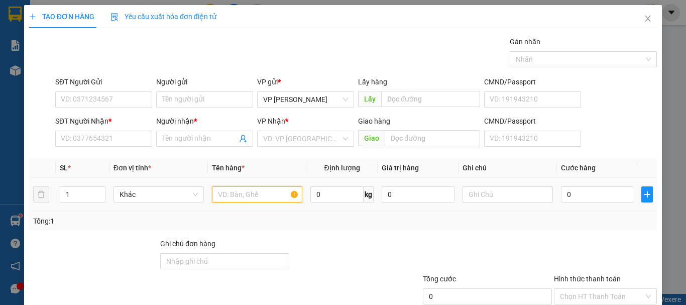
click at [227, 198] on input "text" at bounding box center [257, 194] width 90 height 16
type input "/"
type input "816"
click at [100, 190] on icon "up" at bounding box center [100, 192] width 4 height 4
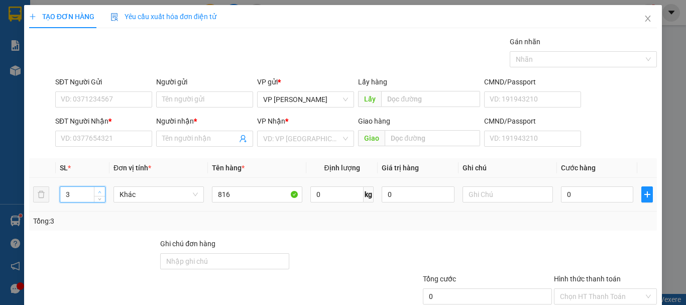
type input "4"
click at [100, 190] on icon "up" at bounding box center [100, 192] width 4 height 4
click at [469, 196] on input "text" at bounding box center [507, 194] width 90 height 16
type input "2"
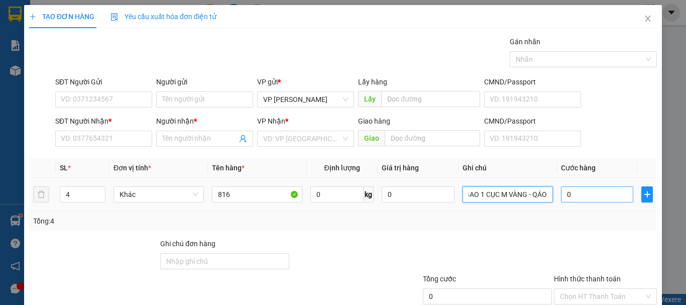
type input "3 BAO 1 CỤC M VÀNG - QÁO"
click at [580, 193] on input "0" at bounding box center [597, 194] width 72 height 16
type input "2"
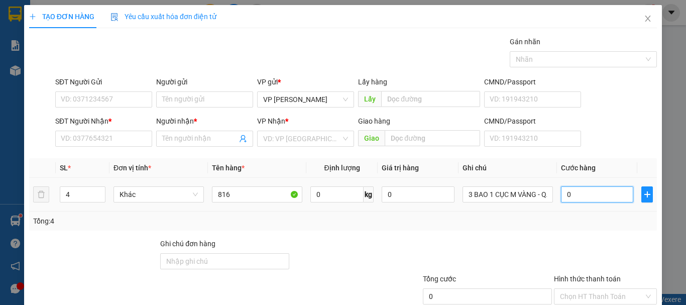
type input "2"
type input "25"
type input "250"
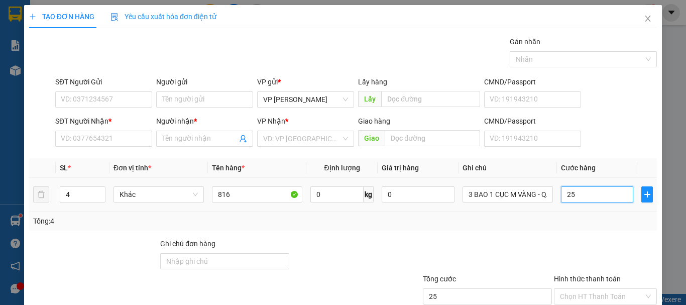
type input "250"
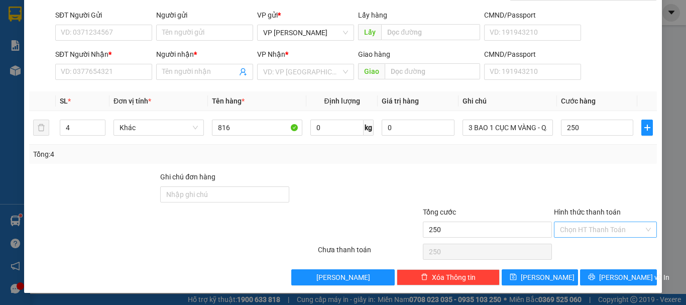
type input "250.000"
click at [602, 224] on input "Hình thức thanh toán" at bounding box center [602, 229] width 84 height 15
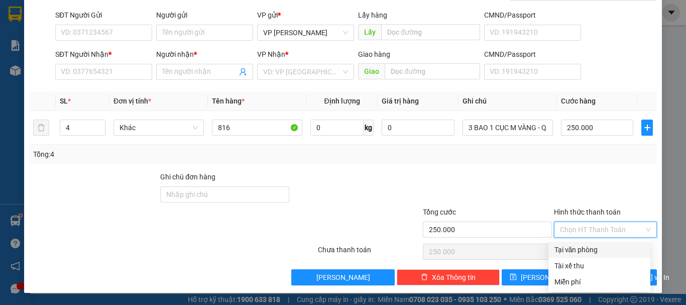
click at [593, 248] on div "Tại văn phòng" at bounding box center [599, 249] width 90 height 11
type input "0"
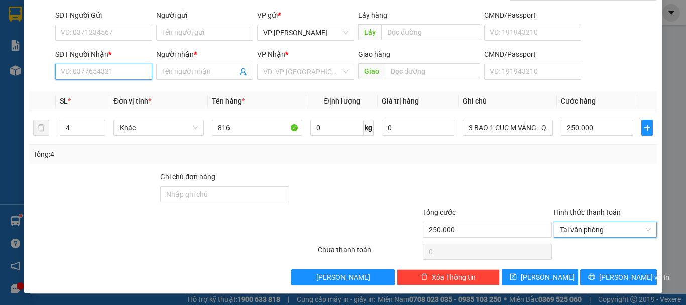
click at [65, 69] on input "SĐT Người Nhận *" at bounding box center [103, 72] width 97 height 16
click at [107, 73] on input "SĐT Người Nhận *" at bounding box center [103, 72] width 97 height 16
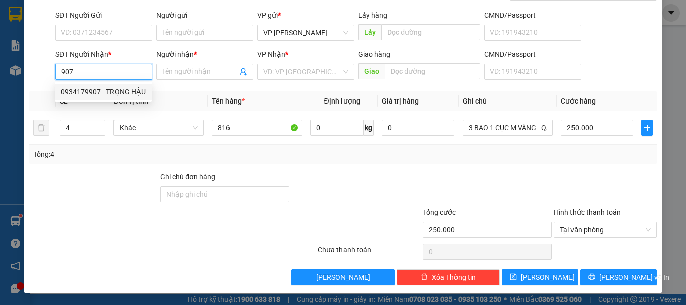
click at [101, 89] on div "0934179907 - TRỌNG HẬU" at bounding box center [103, 91] width 85 height 11
type input "0934179907"
type input "TRỌNG HẬU"
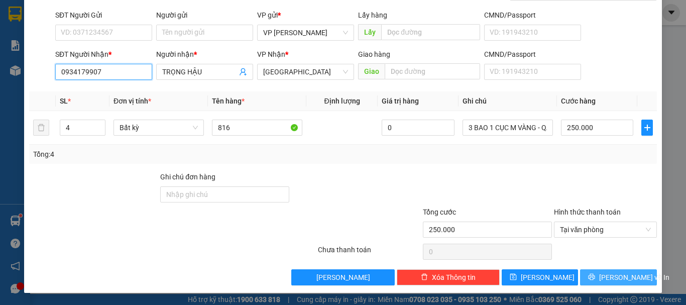
type input "0934179907"
click at [595, 276] on icon "printer" at bounding box center [591, 276] width 7 height 7
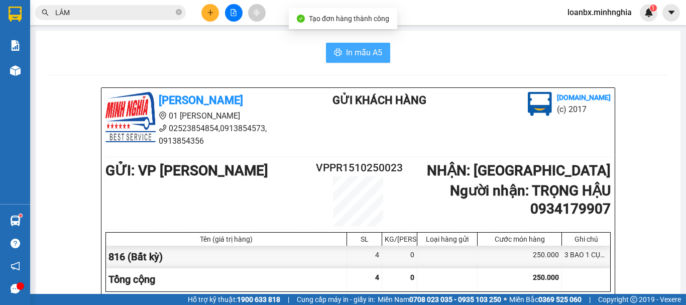
click at [356, 55] on span "In mẫu A5" at bounding box center [364, 52] width 36 height 13
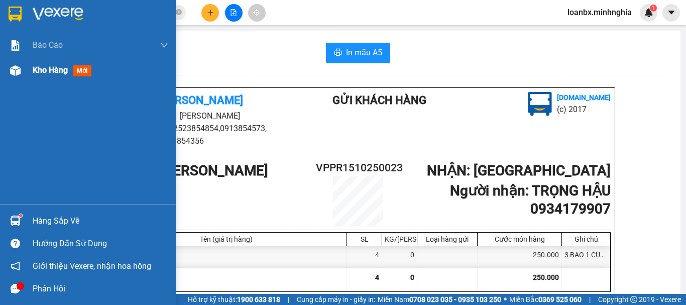
click at [26, 72] on div "Kho hàng mới" at bounding box center [88, 70] width 176 height 25
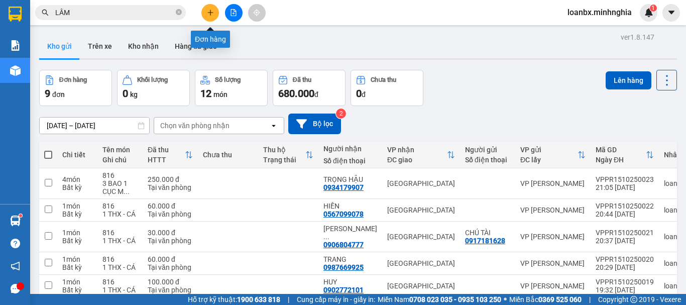
click at [207, 17] on button at bounding box center [210, 13] width 18 height 18
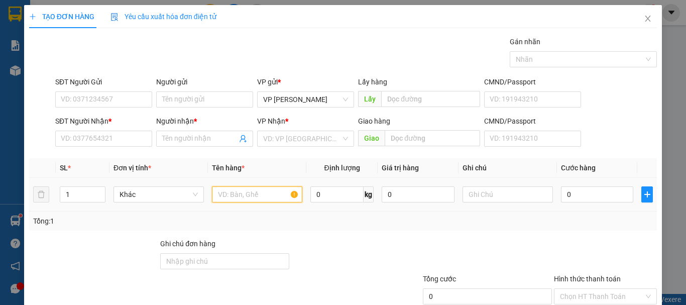
click at [238, 194] on input "text" at bounding box center [257, 194] width 90 height 16
type input "816"
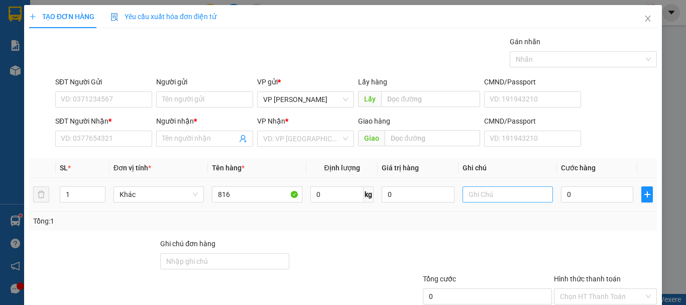
click at [462, 202] on div at bounding box center [507, 194] width 90 height 20
paste input "1 THX - CÁ"
type input "1 THX - CÁ"
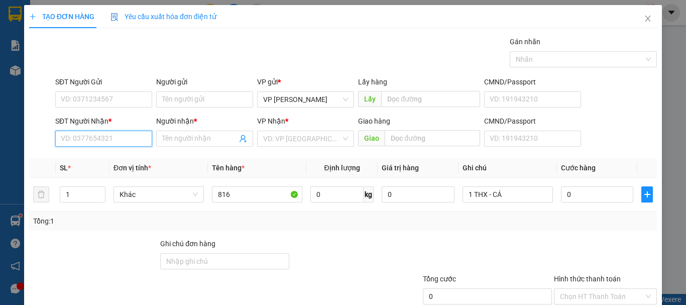
click at [67, 145] on input "SĐT Người Nhận *" at bounding box center [103, 139] width 97 height 16
click at [109, 159] on div "0583745126 - PHƯƠNG" at bounding box center [103, 158] width 84 height 11
type input "0583745126"
type input "PHƯƠNG"
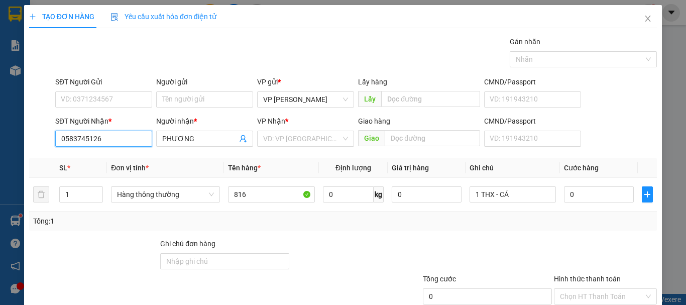
drag, startPoint x: 113, startPoint y: 143, endPoint x: 4, endPoint y: 127, distance: 110.6
click at [5, 127] on div "TẠO ĐƠN HÀNG Yêu cầu xuất hóa đơn điện tử Transit Pickup Surcharge Ids Transit …" at bounding box center [343, 152] width 686 height 305
click at [84, 160] on div "0523744444 - ANH DŨNG" at bounding box center [103, 158] width 84 height 11
type input "0523744444"
type input "ANH DŨNG"
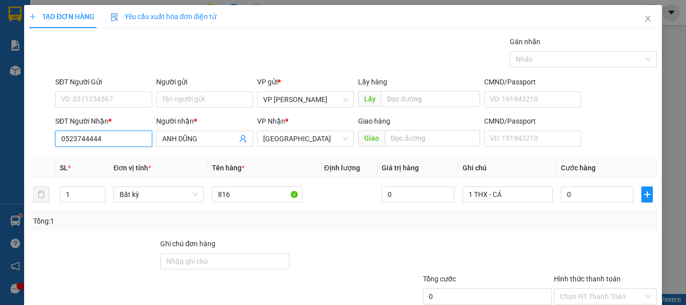
type input "0523744444"
click at [96, 107] on div "SĐT Người Gửi VD: 0371234567" at bounding box center [103, 93] width 97 height 35
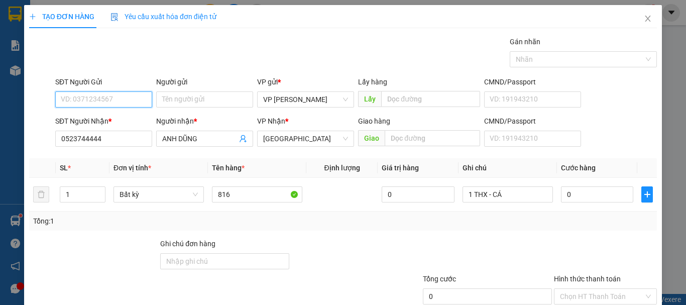
click at [100, 101] on input "SĐT Người Gửi" at bounding box center [103, 99] width 97 height 16
click at [108, 120] on div "0901402729 - TÂM" at bounding box center [103, 119] width 84 height 11
type input "0901402729"
type input "TÂM"
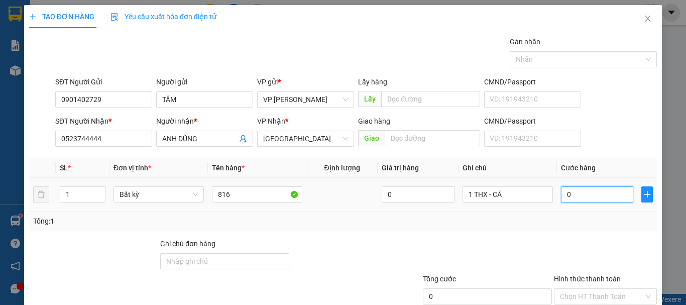
click at [584, 194] on input "0" at bounding box center [597, 194] width 72 height 16
type input "5"
type input "50"
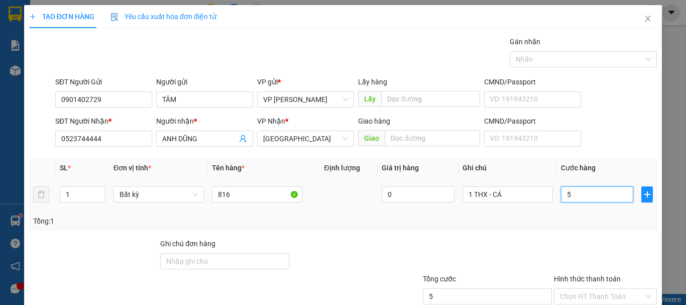
type input "50"
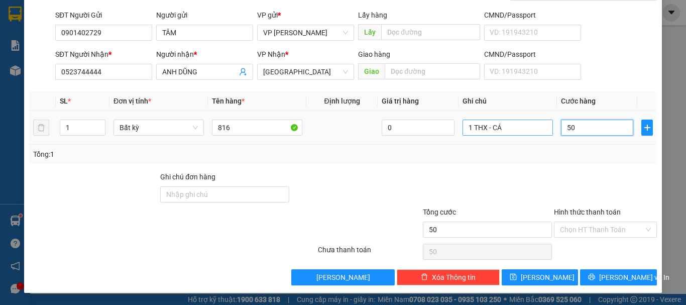
drag, startPoint x: 576, startPoint y: 132, endPoint x: 545, endPoint y: 126, distance: 31.6
click at [548, 126] on tr "1 Bất kỳ 816 0 1 THX - CÁ 50" at bounding box center [342, 128] width 627 height 34
type input "6"
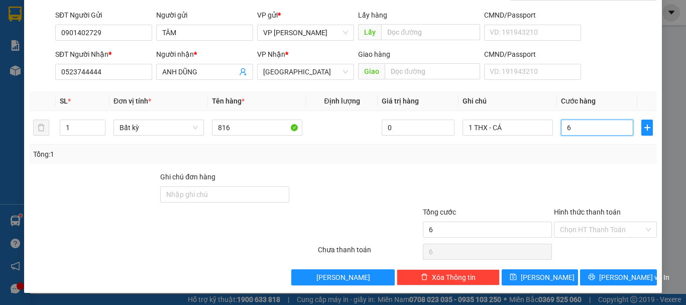
type input "60"
type input "60.000"
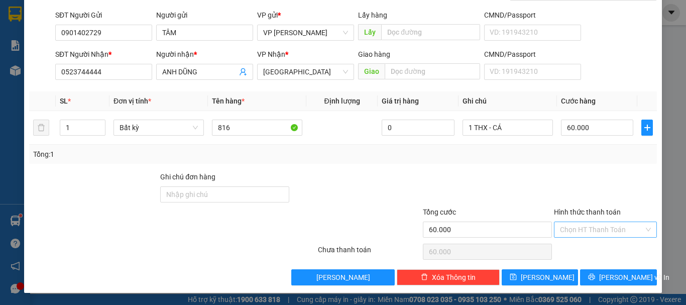
drag, startPoint x: 589, startPoint y: 225, endPoint x: 590, endPoint y: 237, distance: 11.6
click at [590, 229] on input "Hình thức thanh toán" at bounding box center [602, 229] width 84 height 15
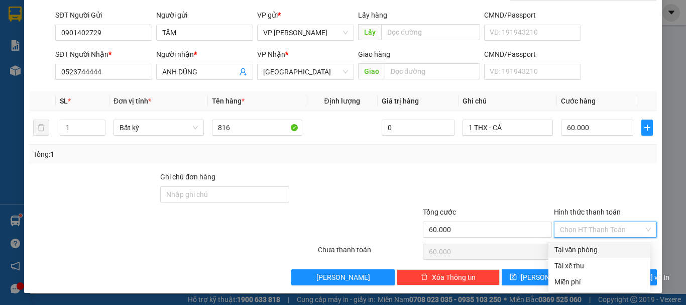
click at [590, 247] on div "Tại văn phòng" at bounding box center [599, 249] width 90 height 11
type input "0"
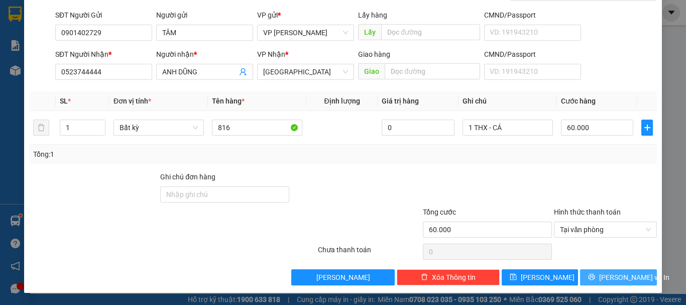
click at [611, 276] on span "[PERSON_NAME] và In" at bounding box center [634, 277] width 70 height 11
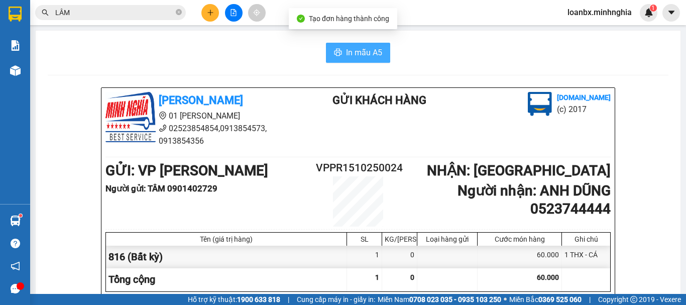
click at [357, 53] on span "In mẫu A5" at bounding box center [364, 52] width 36 height 13
click at [354, 57] on span "In mẫu A5" at bounding box center [364, 52] width 36 height 13
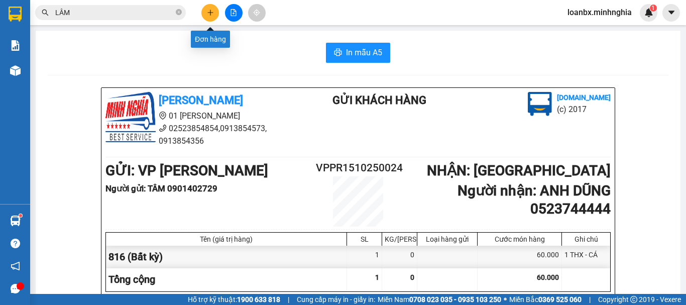
click at [213, 14] on icon "plus" at bounding box center [210, 12] width 7 height 7
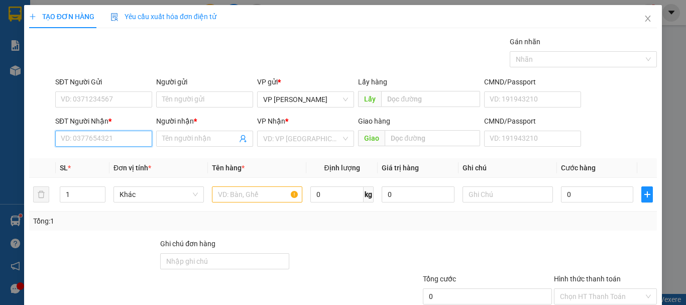
click at [111, 132] on input "SĐT Người Nhận *" at bounding box center [103, 139] width 97 height 16
type input "8"
drag, startPoint x: 109, startPoint y: 159, endPoint x: 153, endPoint y: 173, distance: 45.9
click at [121, 164] on div "0934179907 - TRỌNG HẬU" at bounding box center [103, 159] width 97 height 16
type input "0934179907"
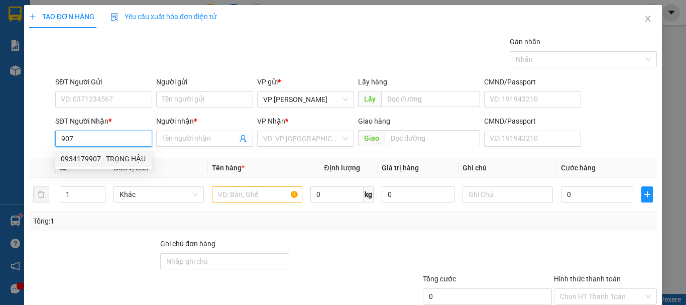
type input "TRỌNG HẬU"
type input "0934179907"
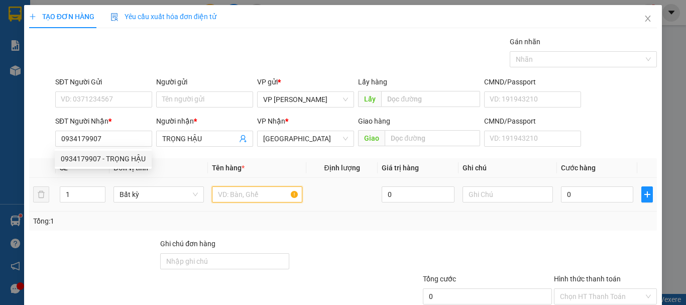
drag, startPoint x: 266, startPoint y: 196, endPoint x: 254, endPoint y: 195, distance: 11.6
click at [264, 196] on input "text" at bounding box center [257, 194] width 90 height 16
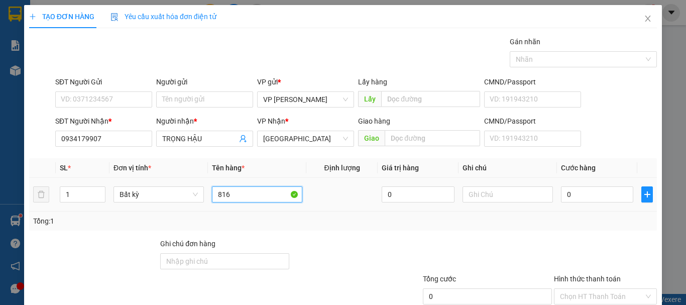
type input "816"
drag, startPoint x: 450, startPoint y: 185, endPoint x: 460, endPoint y: 189, distance: 10.8
click at [455, 188] on tr "1 Bất kỳ 816 0 0" at bounding box center [342, 195] width 627 height 34
click at [468, 191] on input "text" at bounding box center [507, 194] width 90 height 16
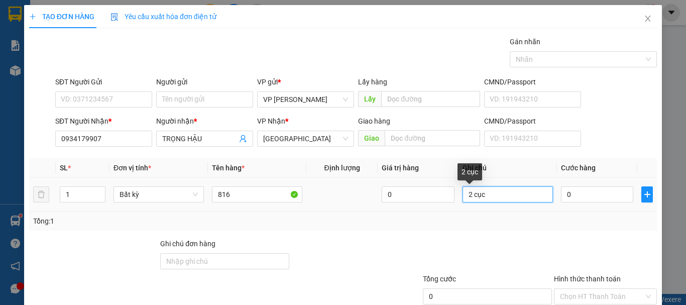
drag, startPoint x: 487, startPoint y: 196, endPoint x: 465, endPoint y: 196, distance: 21.6
click at [465, 196] on input "2 cục" at bounding box center [507, 194] width 90 height 16
type input "2 CỤC ĐEN - QÁO"
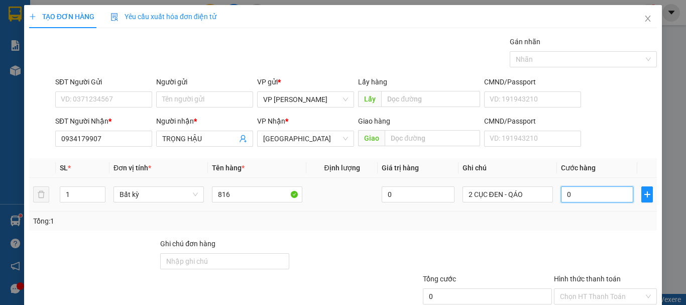
click at [593, 201] on input "0" at bounding box center [597, 194] width 72 height 16
type input "1"
type input "10"
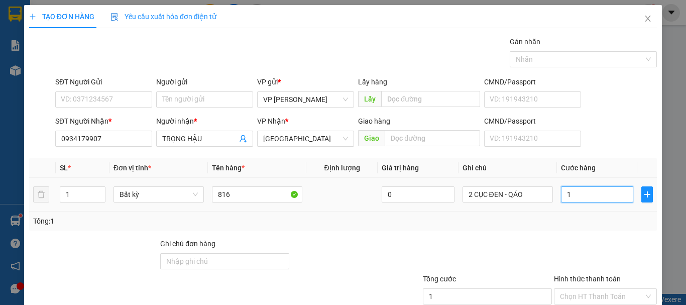
type input "10"
type input "100"
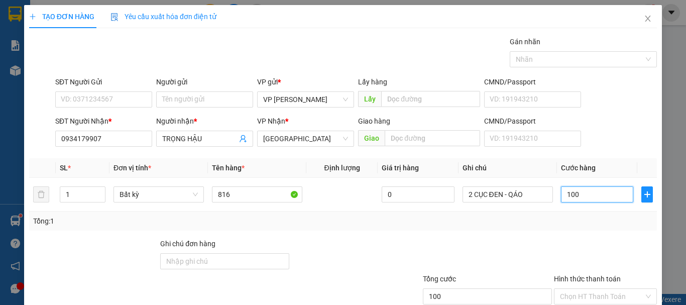
scroll to position [67, 0]
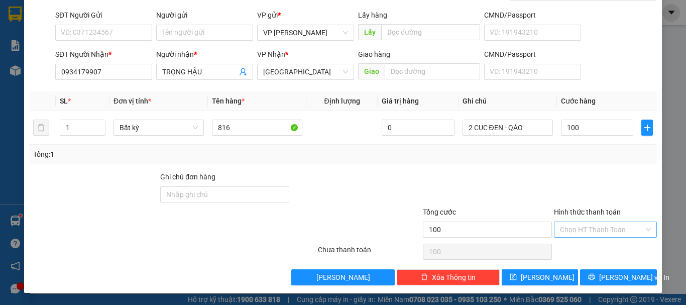
type input "100.000"
drag, startPoint x: 590, startPoint y: 230, endPoint x: 590, endPoint y: 241, distance: 10.5
click at [590, 238] on div "Hình thức thanh toán Chọn HT Thanh Toán" at bounding box center [605, 223] width 103 height 35
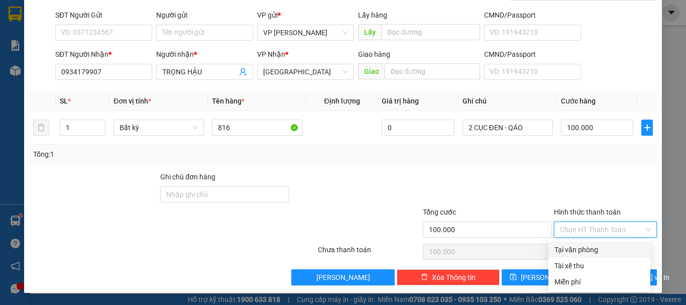
click at [587, 246] on div "Tại văn phòng" at bounding box center [599, 249] width 90 height 11
type input "0"
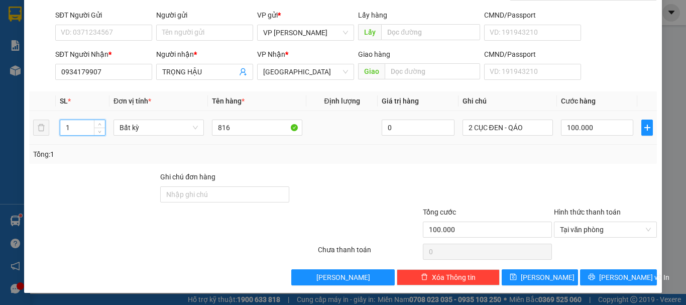
click at [90, 123] on input "1" at bounding box center [82, 127] width 45 height 15
type input "2"
click at [95, 124] on span "Increase Value" at bounding box center [99, 124] width 11 height 9
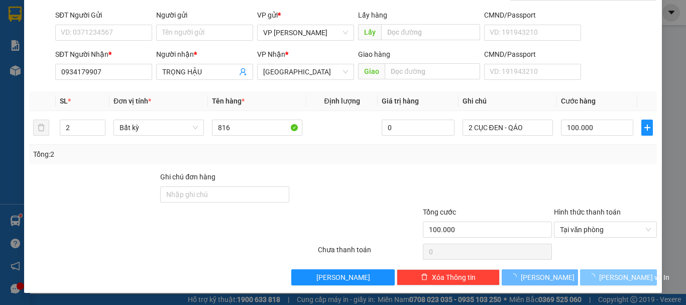
drag, startPoint x: 592, startPoint y: 277, endPoint x: 387, endPoint y: 56, distance: 300.5
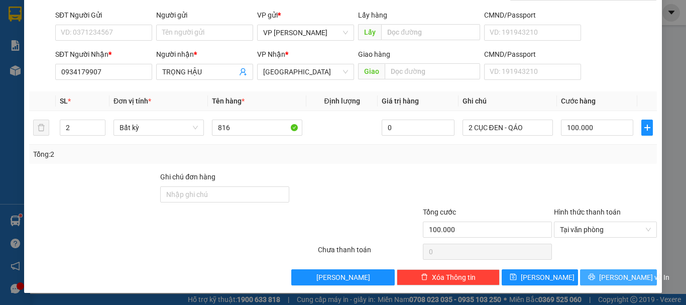
type input "0"
click at [358, 62] on div "Giao hàng" at bounding box center [419, 56] width 122 height 15
click at [608, 270] on button "[PERSON_NAME] và In" at bounding box center [618, 277] width 77 height 16
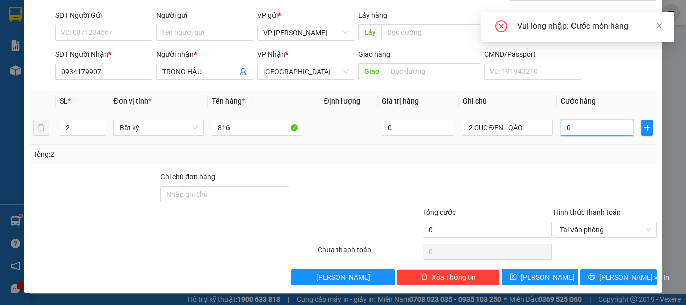
click at [574, 134] on input "0" at bounding box center [597, 127] width 72 height 16
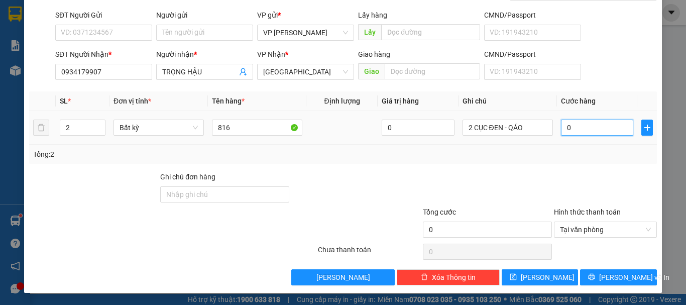
type input "1"
type input "10"
type input "100"
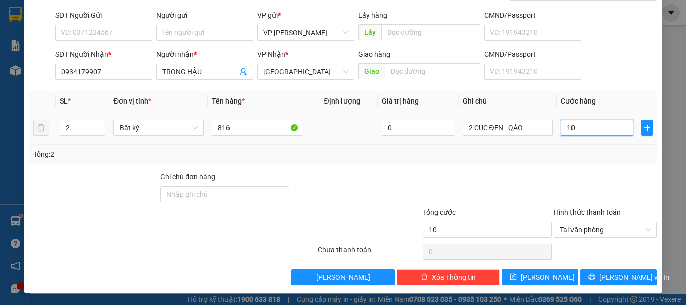
type input "100"
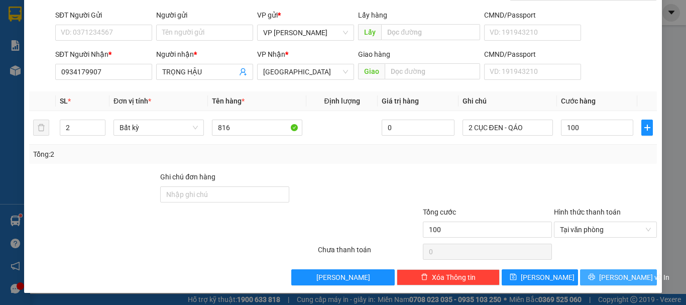
type input "100.000"
click at [601, 282] on button "[PERSON_NAME] và In" at bounding box center [618, 277] width 77 height 16
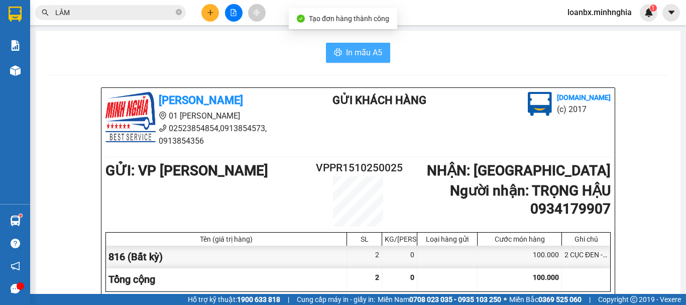
drag, startPoint x: 357, startPoint y: 74, endPoint x: 364, endPoint y: 47, distance: 28.0
click at [364, 47] on span "In mẫu A5" at bounding box center [364, 52] width 36 height 13
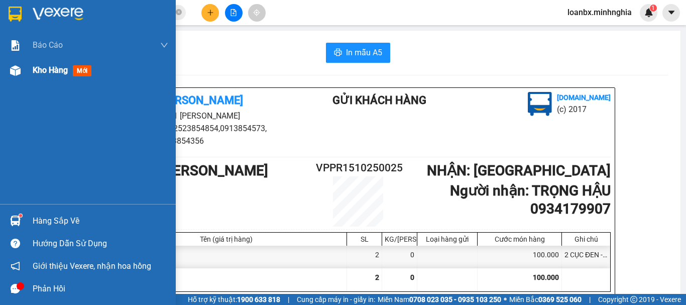
click at [12, 68] on img at bounding box center [15, 70] width 11 height 11
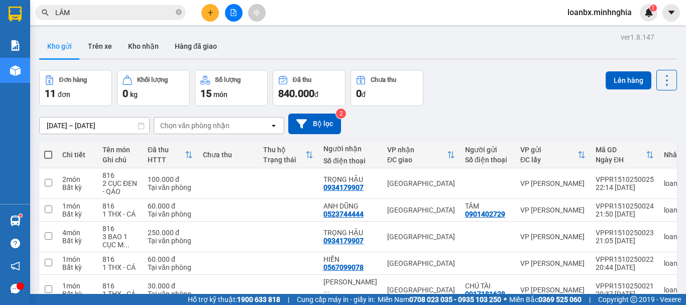
click at [43, 155] on th at bounding box center [48, 155] width 18 height 27
click at [45, 155] on span at bounding box center [48, 155] width 8 height 8
click at [48, 150] on input "checkbox" at bounding box center [48, 150] width 0 height 0
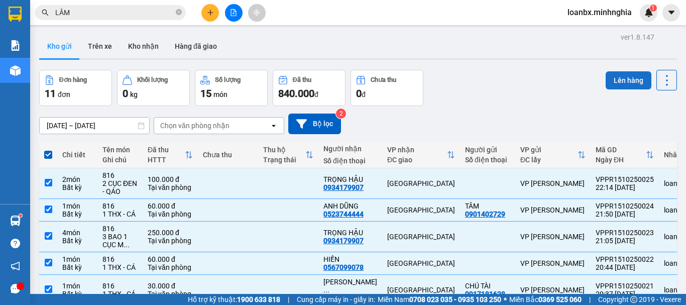
click at [611, 84] on button "Lên hàng" at bounding box center [628, 80] width 46 height 18
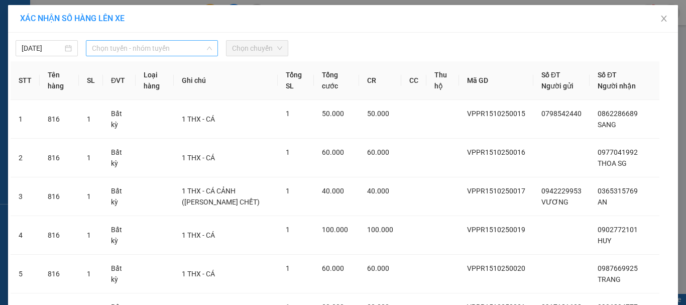
drag, startPoint x: 190, startPoint y: 41, endPoint x: 163, endPoint y: 63, distance: 35.0
click at [189, 41] on span "Chọn tuyến - nhóm tuyến" at bounding box center [152, 48] width 120 height 15
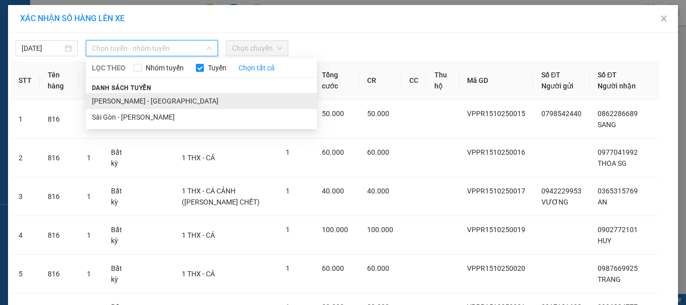
click at [130, 99] on li "[PERSON_NAME] - [GEOGRAPHIC_DATA]" at bounding box center [201, 101] width 231 height 16
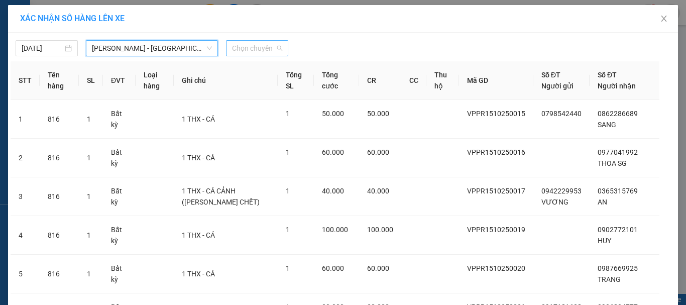
click at [253, 51] on span "Chọn chuyến" at bounding box center [257, 48] width 50 height 15
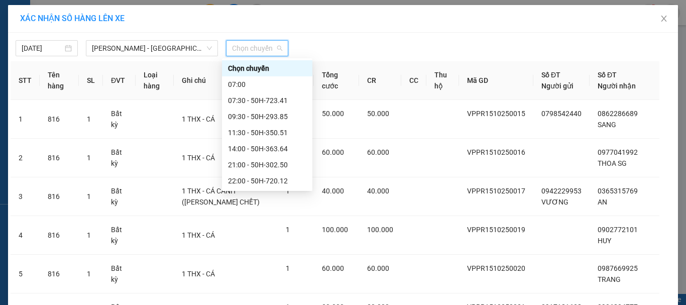
click at [244, 207] on div "22:45 - 50H-711.30" at bounding box center [267, 212] width 78 height 11
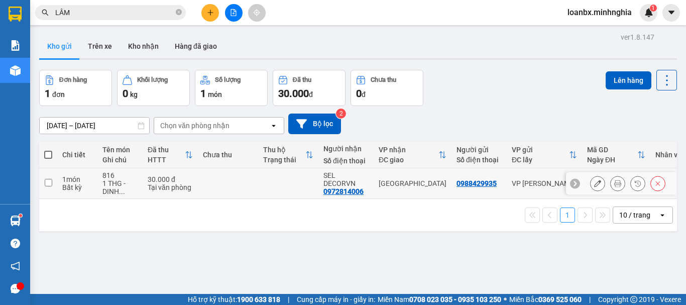
click at [212, 186] on td at bounding box center [228, 183] width 60 height 31
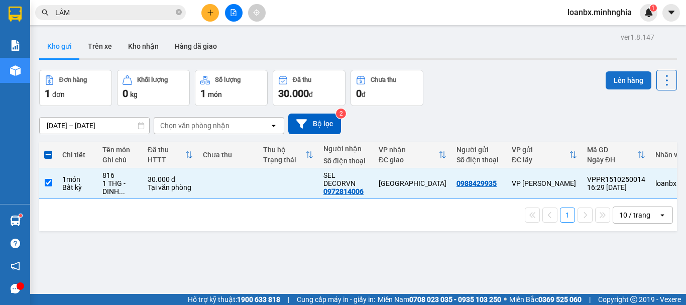
click at [630, 78] on button "Lên hàng" at bounding box center [628, 80] width 46 height 18
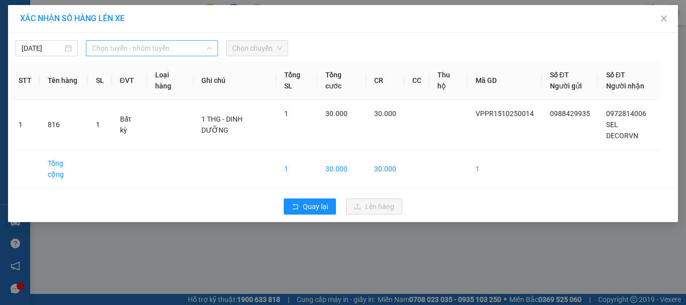
drag, startPoint x: 167, startPoint y: 50, endPoint x: 156, endPoint y: 79, distance: 30.5
click at [167, 51] on span "Chọn tuyến - nhóm tuyến" at bounding box center [152, 48] width 120 height 15
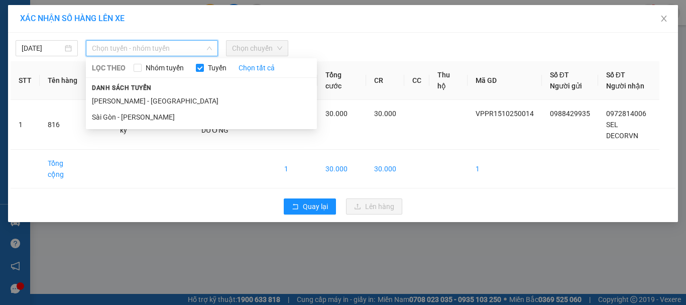
drag, startPoint x: 144, startPoint y: 98, endPoint x: 160, endPoint y: 89, distance: 18.4
click at [144, 98] on li "[PERSON_NAME] - [GEOGRAPHIC_DATA]" at bounding box center [201, 101] width 231 height 16
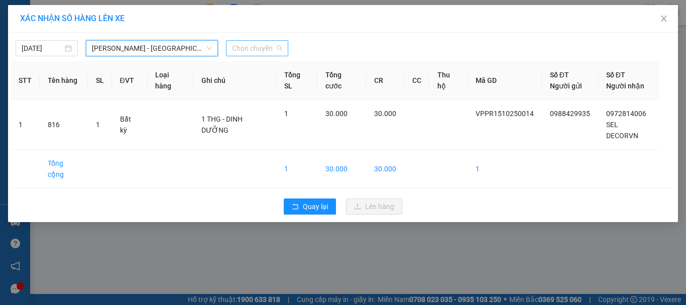
click at [282, 51] on div "Chọn chuyến" at bounding box center [257, 48] width 62 height 16
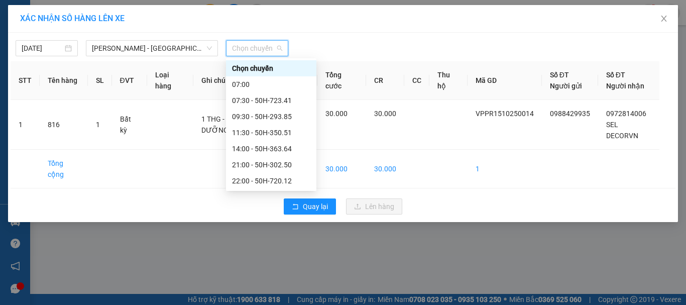
click at [254, 205] on div "22:45 - 50H-711.30" at bounding box center [271, 213] width 90 height 16
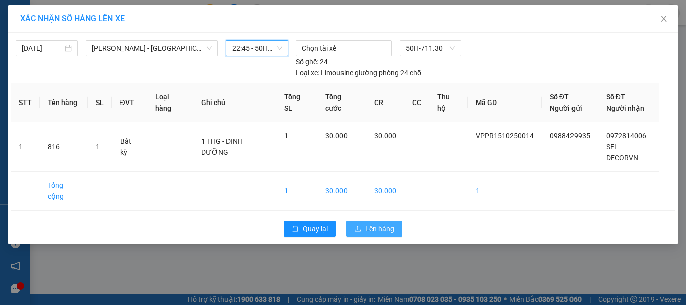
click at [394, 220] on button "Lên hàng" at bounding box center [374, 228] width 56 height 16
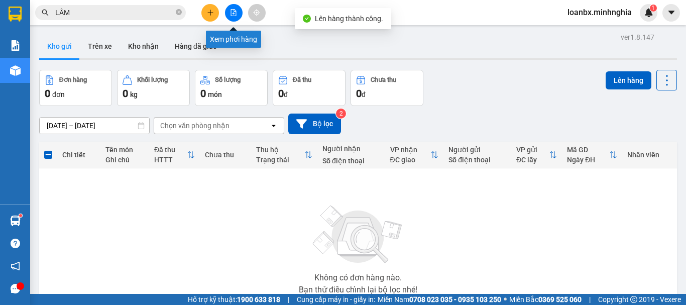
click at [236, 15] on icon "file-add" at bounding box center [233, 12] width 7 height 7
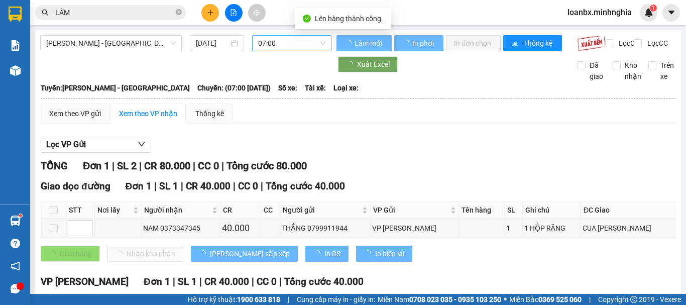
click at [271, 42] on span "07:00" at bounding box center [291, 43] width 67 height 15
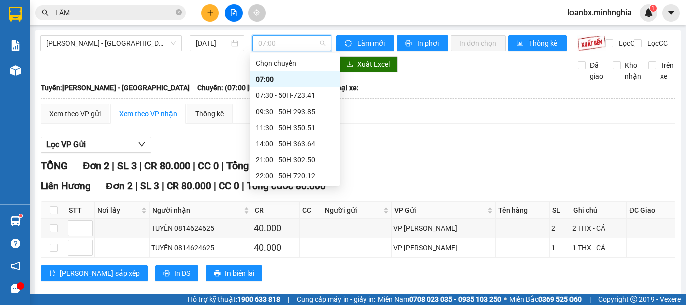
click at [270, 202] on div "22:45 - 50H-711.30" at bounding box center [294, 207] width 78 height 11
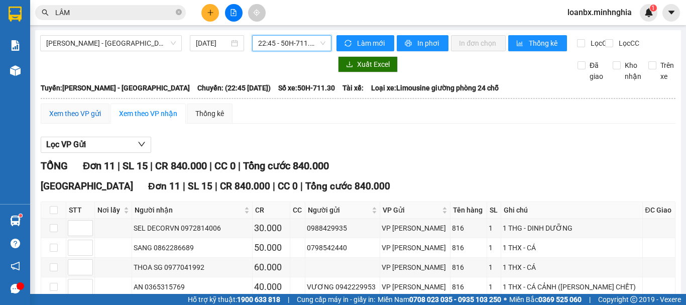
click at [82, 119] on div "Xem theo VP gửi" at bounding box center [75, 113] width 52 height 11
